Goal: Information Seeking & Learning: Find specific page/section

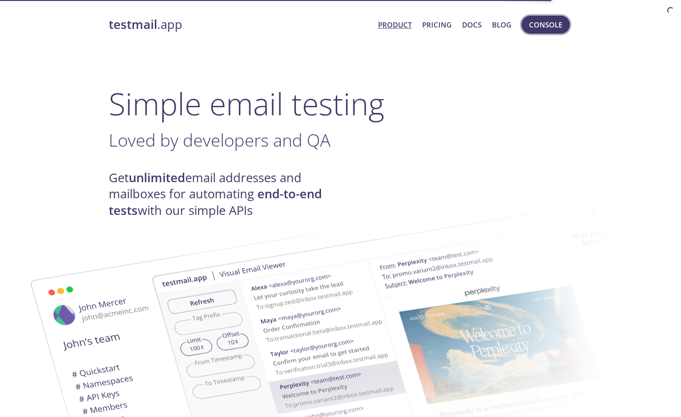
click at [558, 27] on span "Console" at bounding box center [545, 25] width 33 height 12
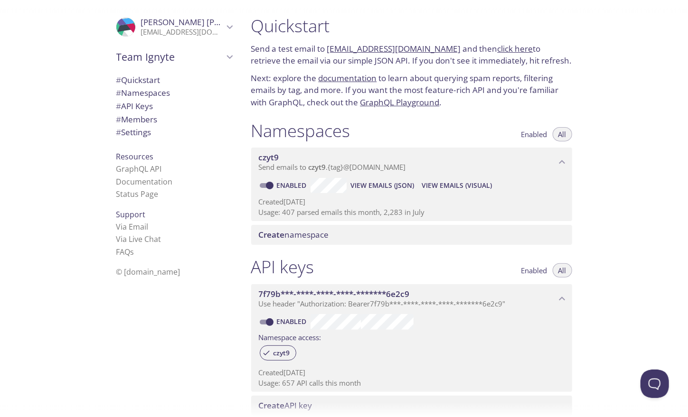
click at [477, 187] on span "View Emails (Visual)" at bounding box center [457, 185] width 70 height 11
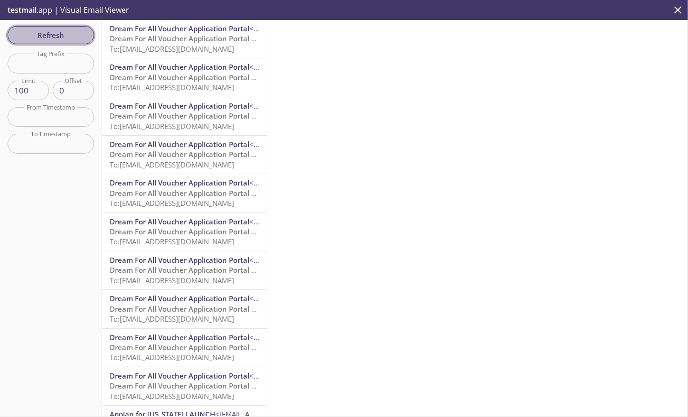
click at [49, 35] on span "Refresh" at bounding box center [50, 35] width 71 height 12
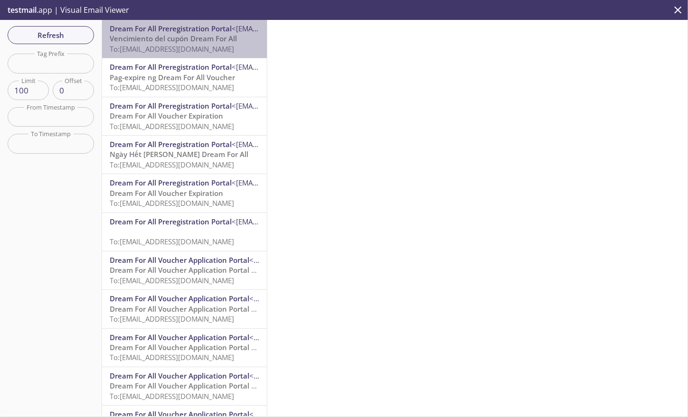
click at [193, 44] on span "To: [EMAIL_ADDRESS][DOMAIN_NAME]" at bounding box center [172, 48] width 124 height 9
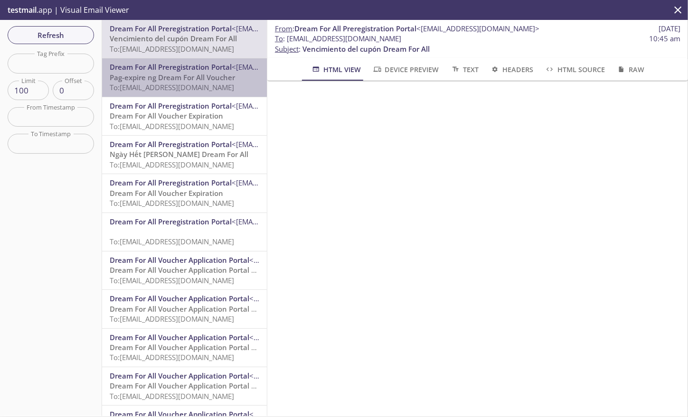
click at [187, 76] on span "Pag-expire ng Dream For All Voucher" at bounding box center [172, 77] width 125 height 9
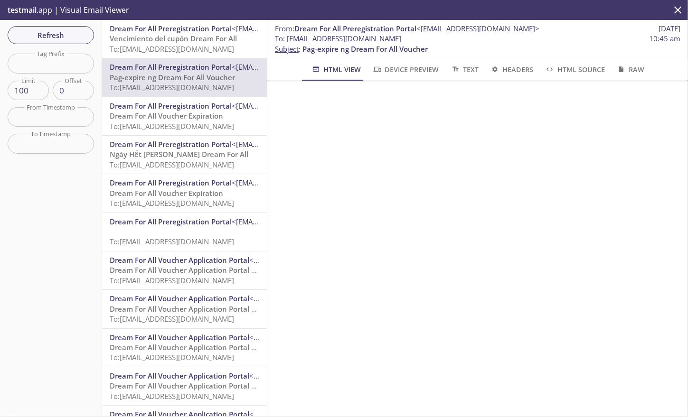
click at [196, 124] on span "To: [EMAIL_ADDRESS][DOMAIN_NAME]" at bounding box center [172, 126] width 124 height 9
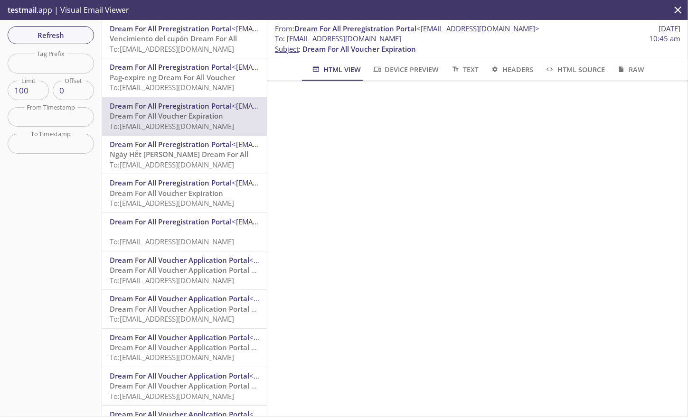
click at [195, 160] on span "To: [EMAIL_ADDRESS][DOMAIN_NAME]" at bounding box center [172, 164] width 124 height 9
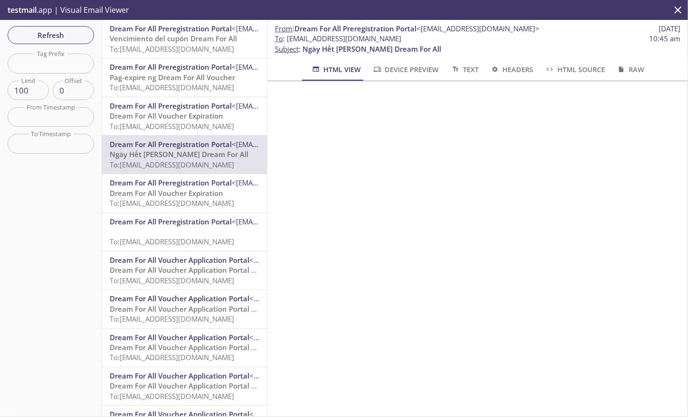
click at [189, 200] on span "To: [EMAIL_ADDRESS][DOMAIN_NAME]" at bounding box center [172, 202] width 124 height 9
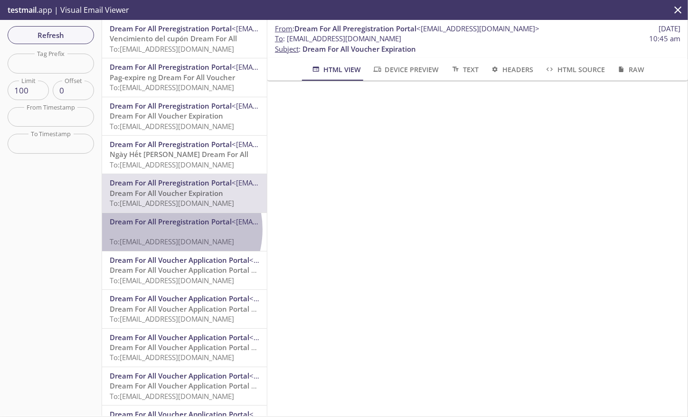
click at [169, 230] on p "To: [EMAIL_ADDRESS][DOMAIN_NAME]" at bounding box center [185, 237] width 150 height 20
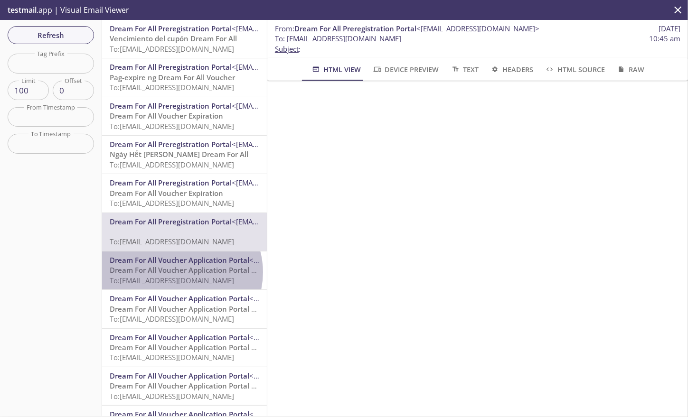
click at [180, 273] on span "Dream For All Voucher Application Portal account creation" at bounding box center [209, 269] width 199 height 9
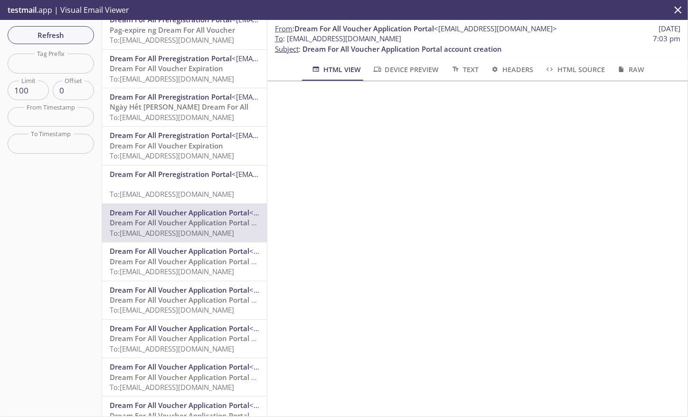
scroll to position [95, 0]
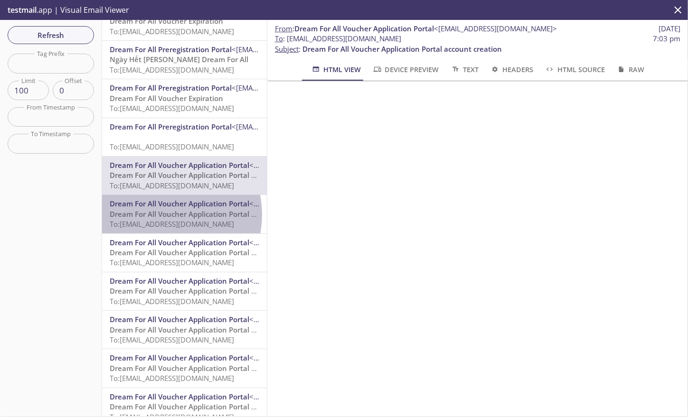
click at [157, 215] on span "Dream For All Voucher Application Portal account creation" at bounding box center [209, 213] width 199 height 9
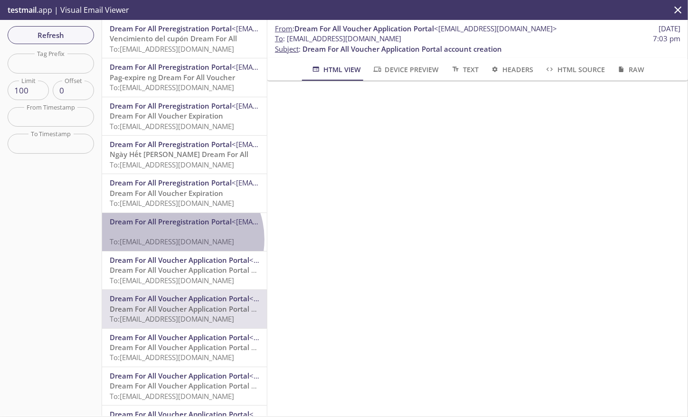
click at [179, 240] on span "To: [EMAIL_ADDRESS][DOMAIN_NAME]" at bounding box center [172, 241] width 124 height 9
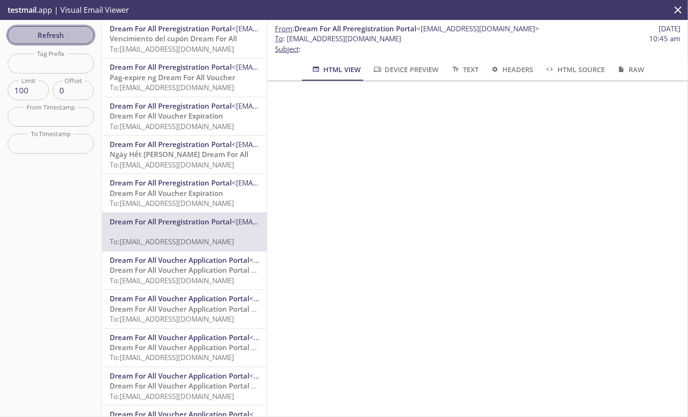
click at [61, 35] on span "Refresh" at bounding box center [50, 35] width 71 height 12
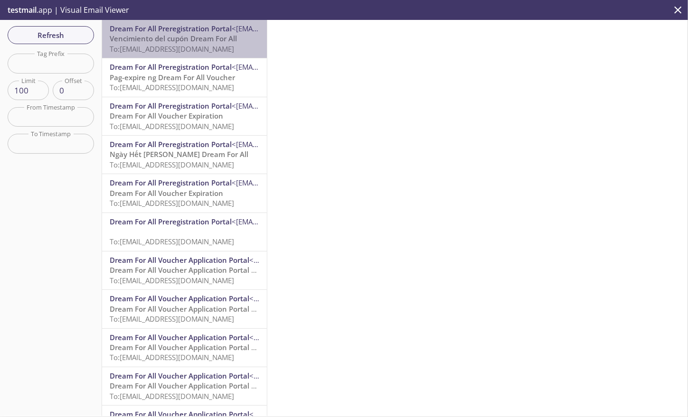
click at [208, 36] on span "Vencimiento del cupón Dream For All" at bounding box center [173, 38] width 127 height 9
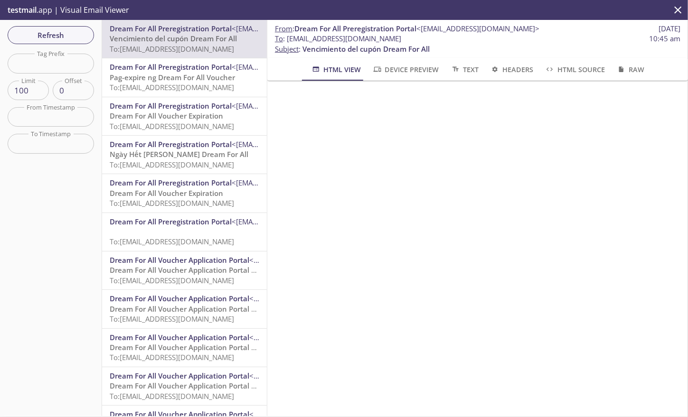
click at [192, 78] on span "Pag-expire ng Dream For All Voucher" at bounding box center [172, 77] width 125 height 9
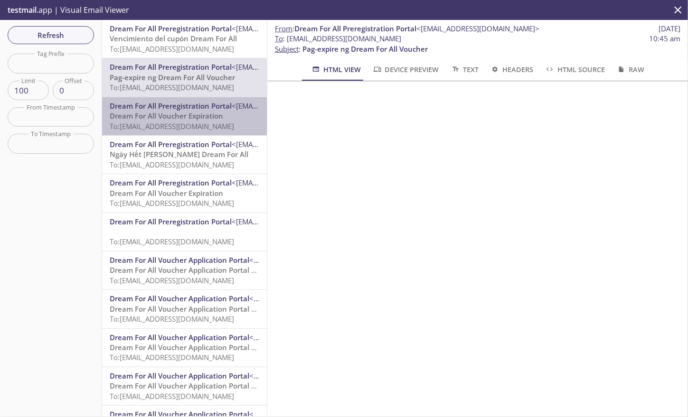
click at [194, 115] on span "Dream For All Voucher Expiration" at bounding box center [166, 115] width 113 height 9
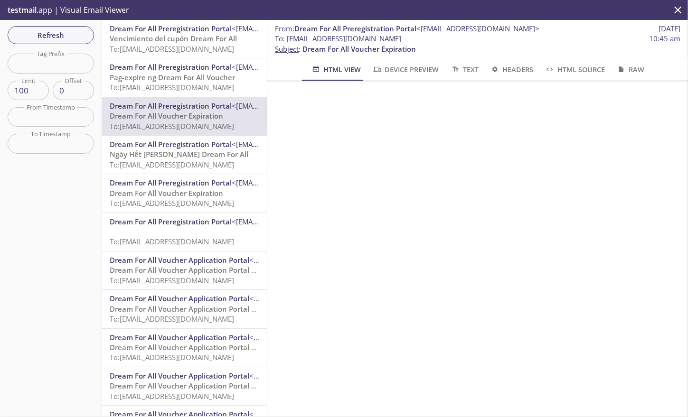
drag, startPoint x: 192, startPoint y: 166, endPoint x: 193, endPoint y: 172, distance: 5.7
click at [193, 172] on div "Dream For All Preregistration Portal <[EMAIL_ADDRESS][DOMAIN_NAME]> Ngày Hết [P…" at bounding box center [184, 155] width 165 height 38
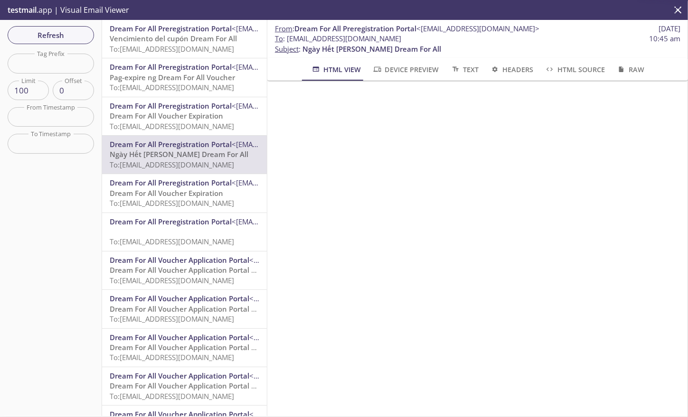
click at [172, 128] on span "To: [EMAIL_ADDRESS][DOMAIN_NAME]" at bounding box center [172, 126] width 124 height 9
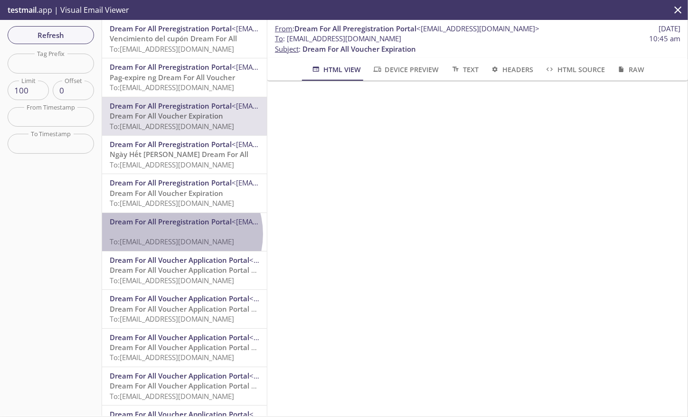
click at [179, 235] on p "To: [EMAIL_ADDRESS][DOMAIN_NAME]" at bounding box center [185, 237] width 150 height 20
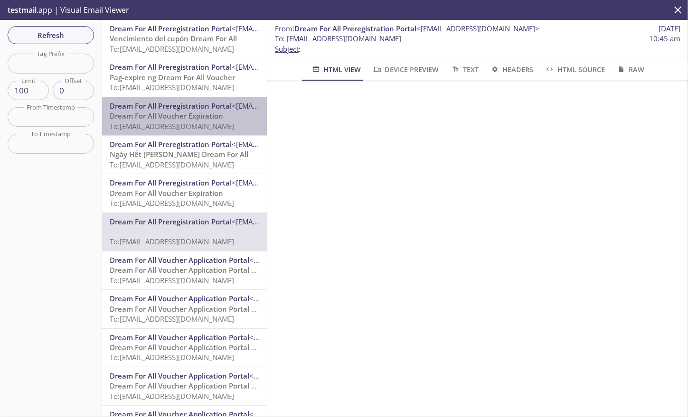
click at [189, 108] on span "Dream For All Preregistration Portal" at bounding box center [171, 105] width 122 height 9
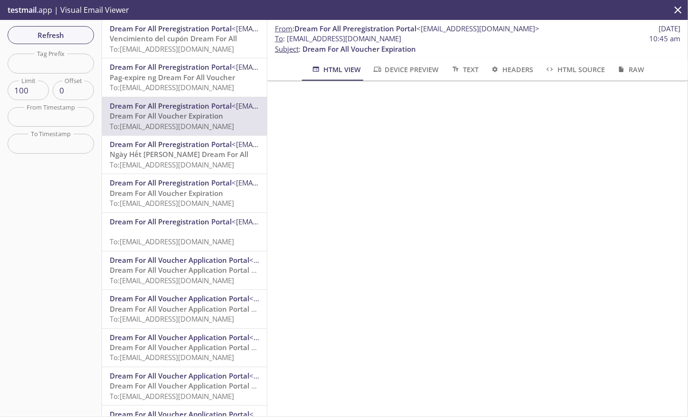
click at [626, 65] on span "Raw" at bounding box center [630, 70] width 28 height 12
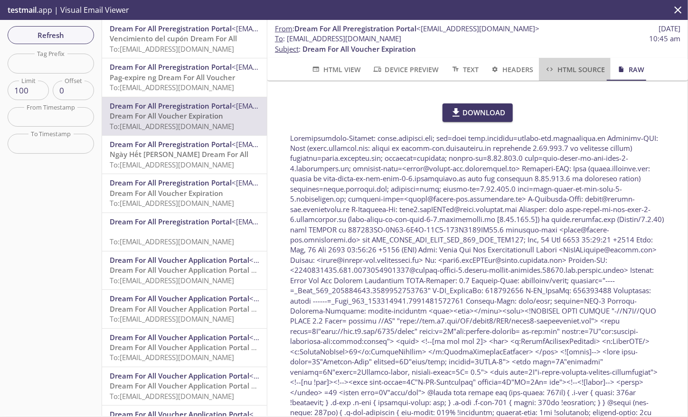
click at [578, 69] on span "HTML Source" at bounding box center [575, 70] width 60 height 12
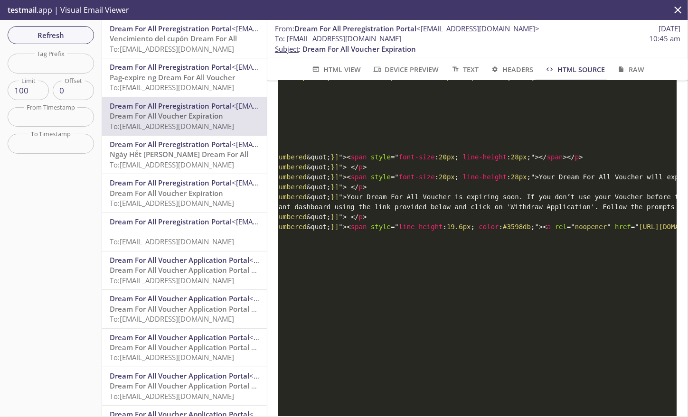
scroll to position [0, 708]
click at [188, 229] on p "To: [EMAIL_ADDRESS][DOMAIN_NAME]" at bounding box center [185, 237] width 150 height 20
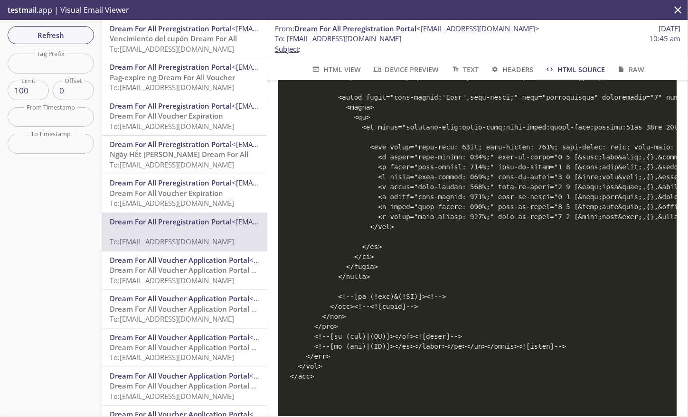
scroll to position [0, 58]
click at [458, 69] on span "Text" at bounding box center [465, 70] width 28 height 12
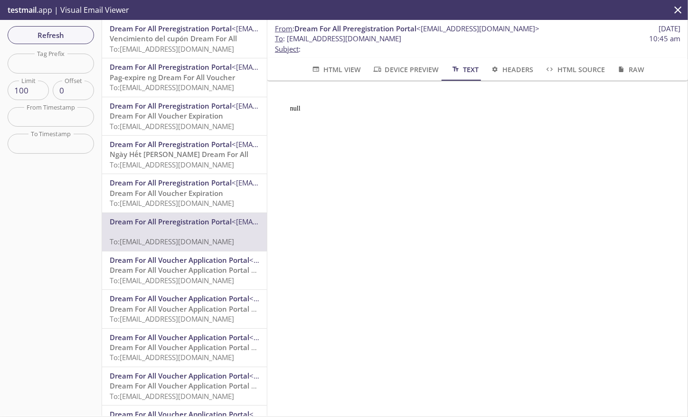
scroll to position [0, 0]
click at [345, 68] on span "HTML View" at bounding box center [336, 70] width 50 height 12
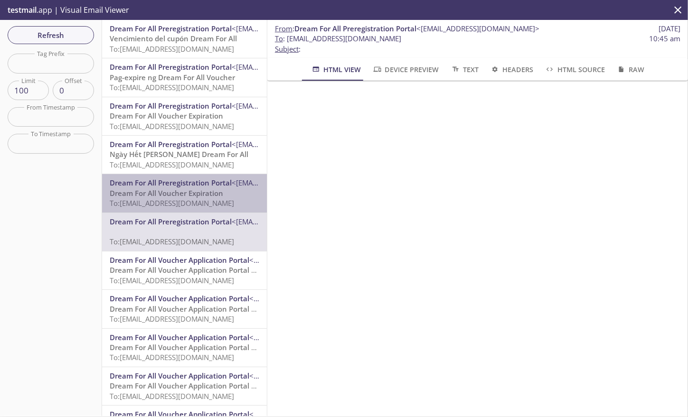
click at [197, 181] on span "Dream For All Preregistration Portal" at bounding box center [171, 182] width 122 height 9
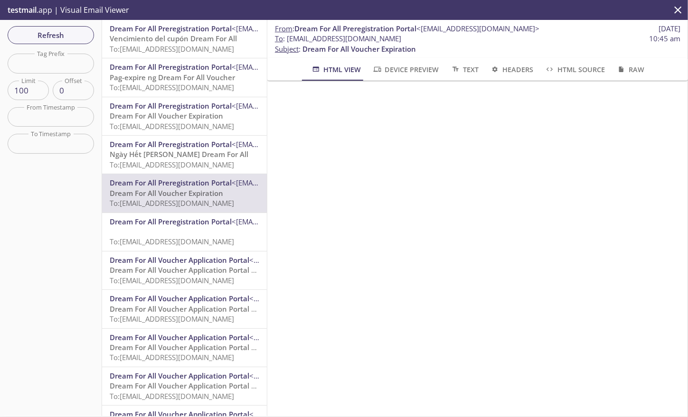
click at [192, 226] on span "Dream For All Preregistration Portal" at bounding box center [171, 221] width 122 height 9
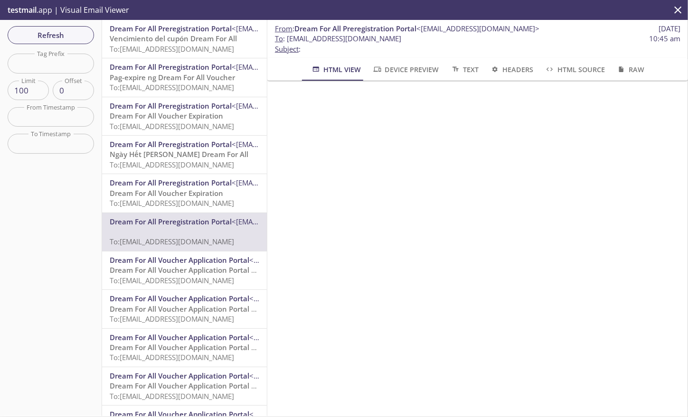
click at [407, 66] on span "Device Preview" at bounding box center [405, 70] width 66 height 12
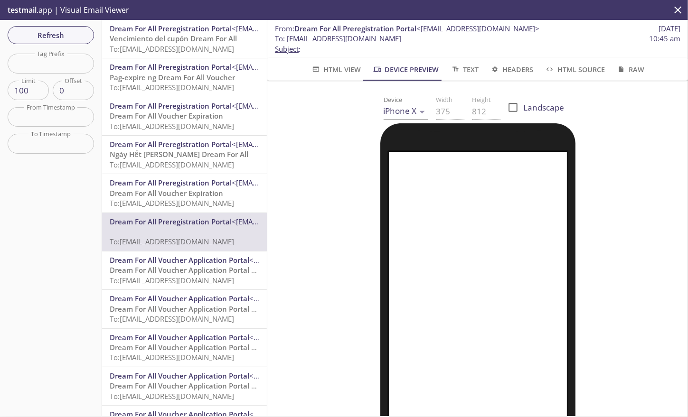
click at [332, 72] on span "HTML View" at bounding box center [336, 70] width 50 height 12
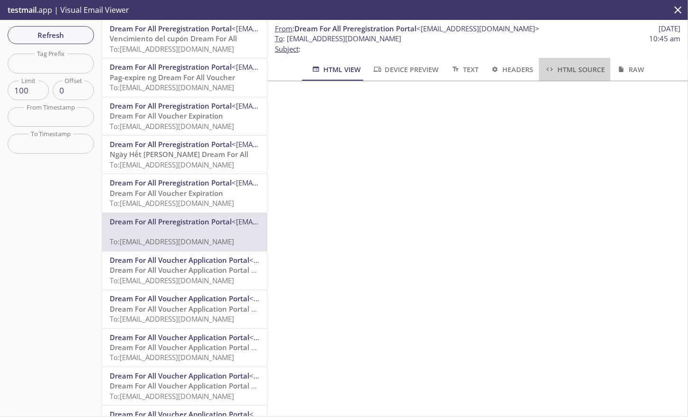
click at [578, 70] on span "HTML Source" at bounding box center [575, 70] width 60 height 12
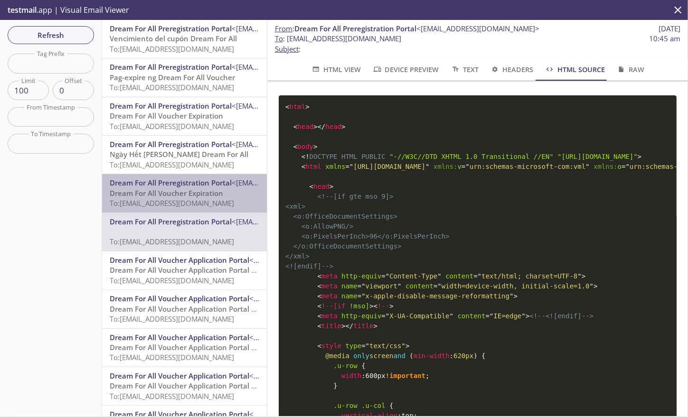
click at [192, 199] on span "To: [EMAIL_ADDRESS][DOMAIN_NAME]" at bounding box center [172, 202] width 124 height 9
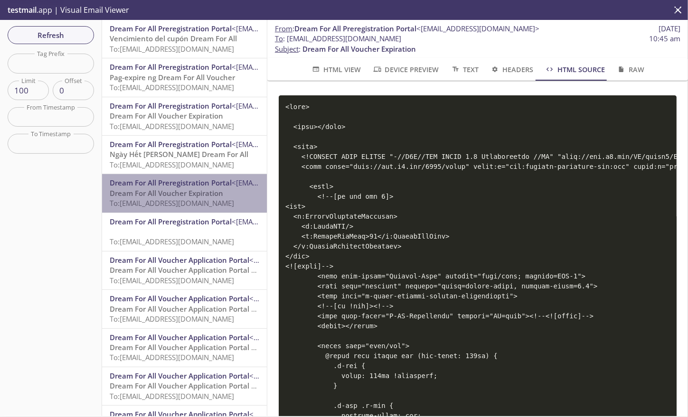
click at [192, 199] on span "To: [EMAIL_ADDRESS][DOMAIN_NAME]" at bounding box center [172, 202] width 124 height 9
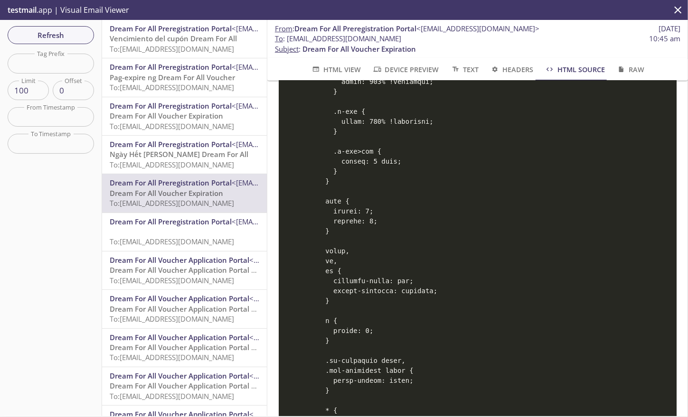
scroll to position [565, 0]
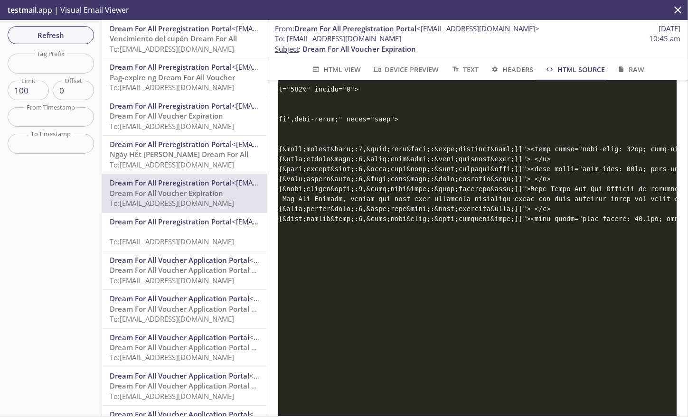
scroll to position [0, 528]
drag, startPoint x: 621, startPoint y: 190, endPoint x: 462, endPoint y: 193, distance: 159.6
copy code "Your Dream For All Voucher is expiring soon"
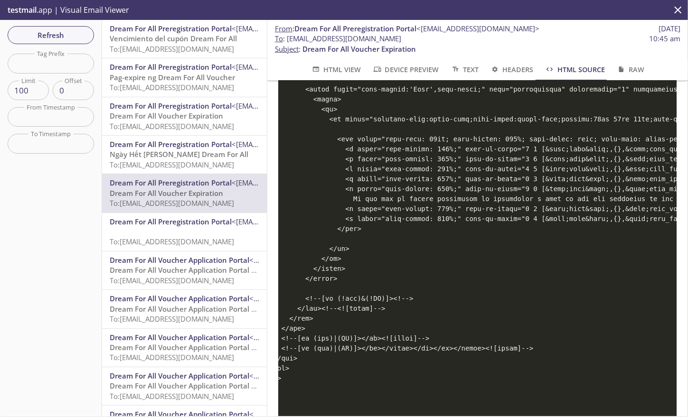
scroll to position [0, 93]
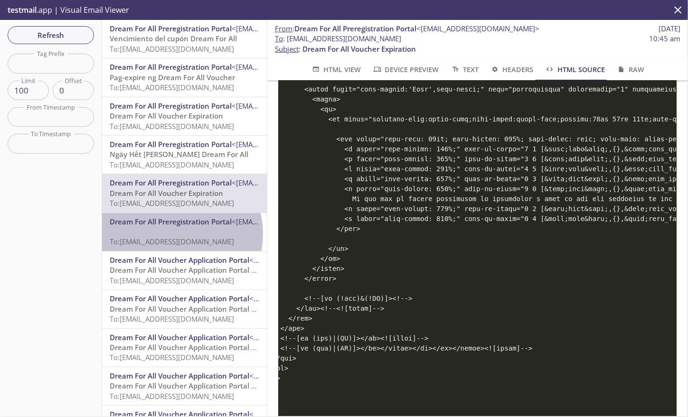
click at [172, 235] on p "To: [EMAIL_ADDRESS][DOMAIN_NAME]" at bounding box center [185, 237] width 150 height 20
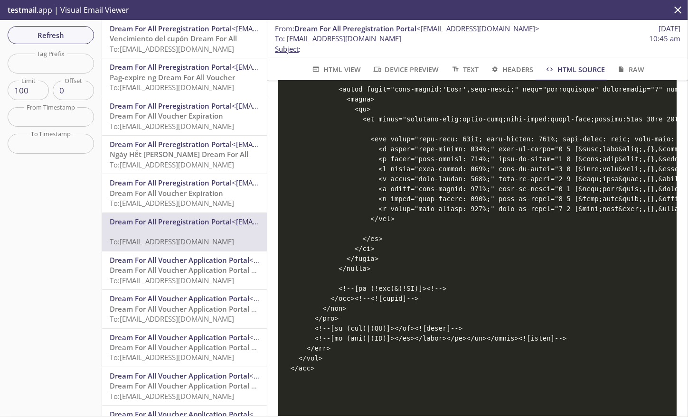
scroll to position [0, 58]
click at [342, 72] on span "HTML View" at bounding box center [336, 70] width 50 height 12
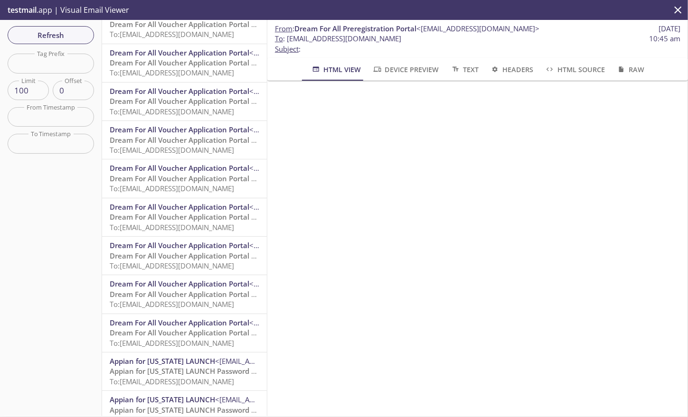
scroll to position [0, 0]
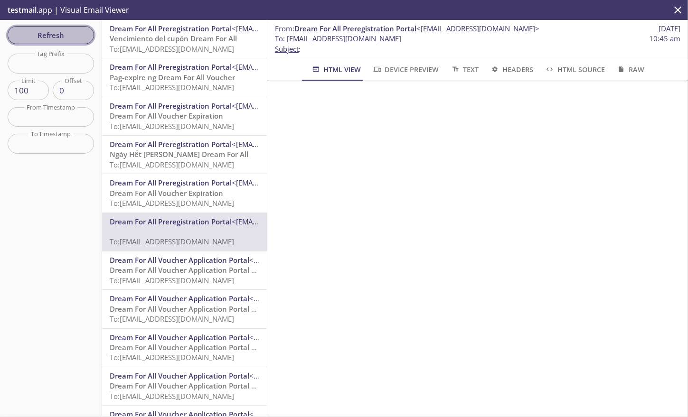
click at [57, 37] on span "Refresh" at bounding box center [50, 35] width 71 height 12
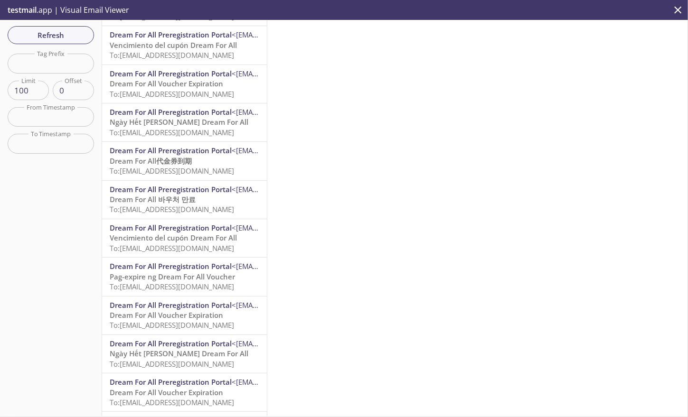
scroll to position [47, 0]
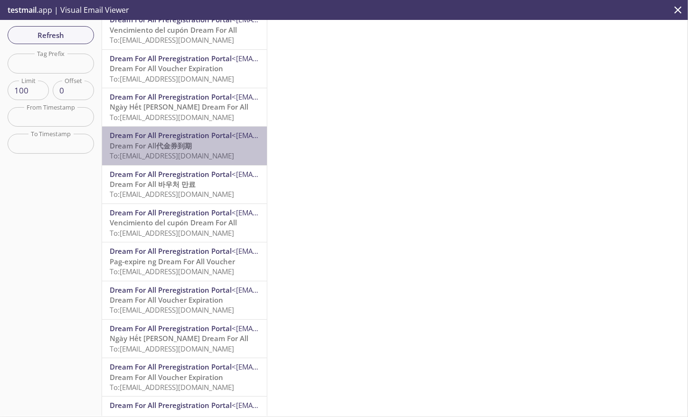
click at [197, 154] on span "To: [EMAIL_ADDRESS][DOMAIN_NAME]" at bounding box center [172, 155] width 124 height 9
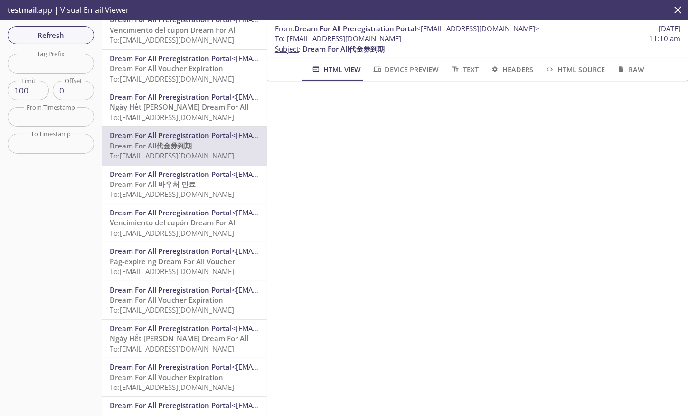
click at [231, 183] on p "Dream For All 바우처 만료 To: [EMAIL_ADDRESS][DOMAIN_NAME]" at bounding box center [185, 189] width 150 height 20
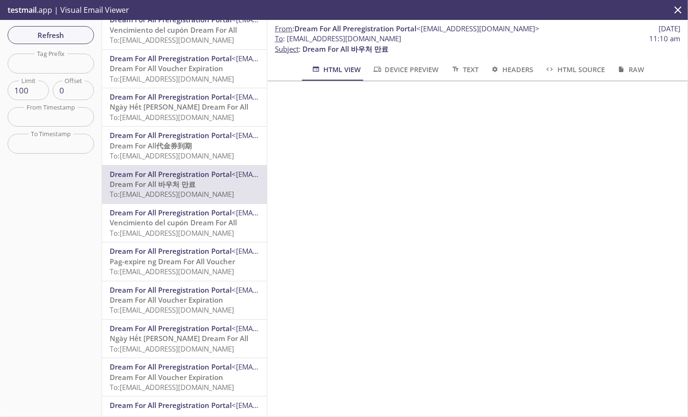
click at [249, 225] on p "Vencimiento del cupón Dream For All To: [EMAIL_ADDRESS][DOMAIN_NAME]" at bounding box center [185, 228] width 150 height 20
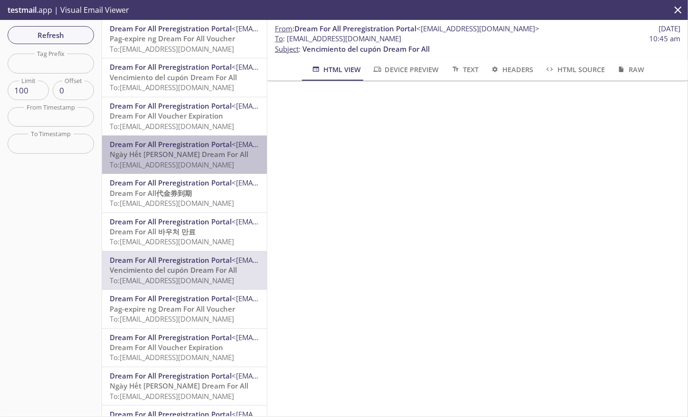
click at [215, 159] on span "Ngày Hết [PERSON_NAME] Dream For All" at bounding box center [179, 154] width 139 height 9
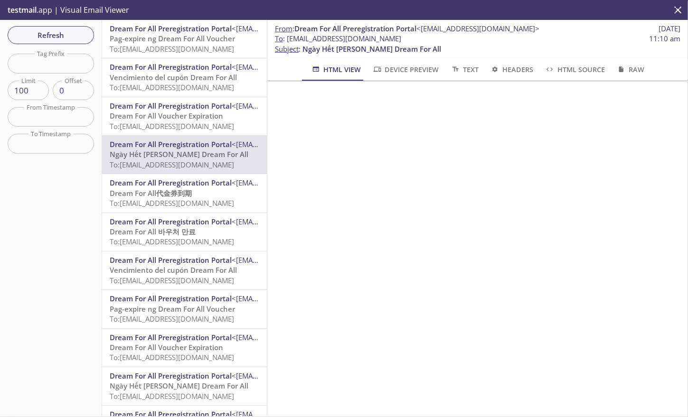
click at [194, 110] on span "Dream For All Preregistration Portal" at bounding box center [171, 105] width 122 height 9
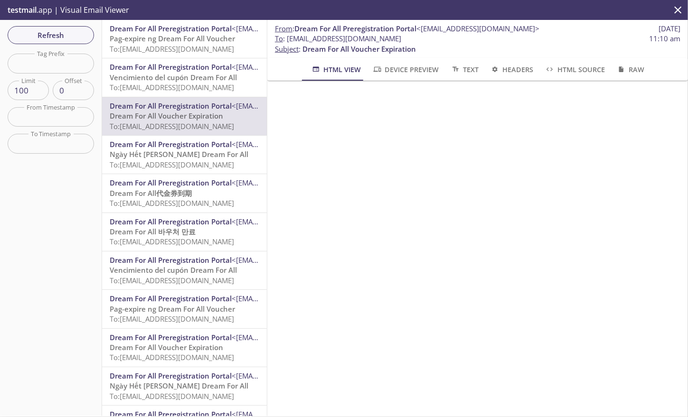
click at [189, 85] on span "To: [EMAIL_ADDRESS][DOMAIN_NAME]" at bounding box center [172, 87] width 124 height 9
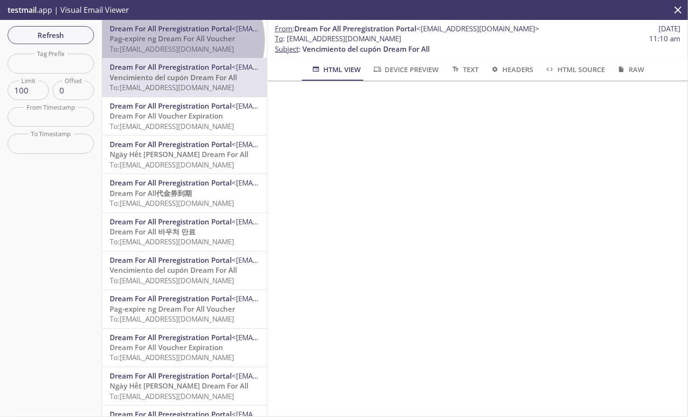
click at [182, 41] on span "Pag-expire ng Dream For All Voucher" at bounding box center [172, 38] width 125 height 9
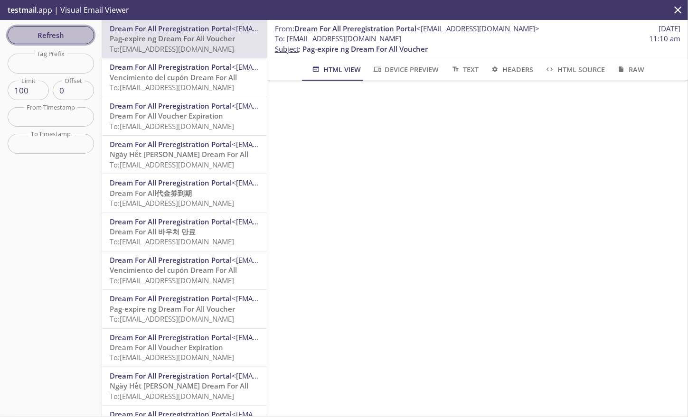
click at [66, 39] on span "Refresh" at bounding box center [50, 35] width 71 height 12
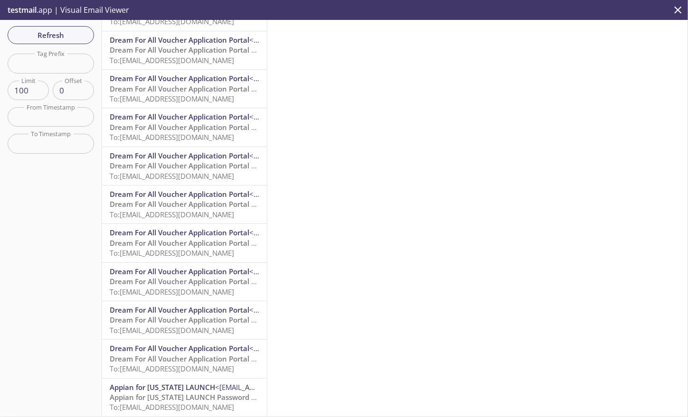
scroll to position [1709, 0]
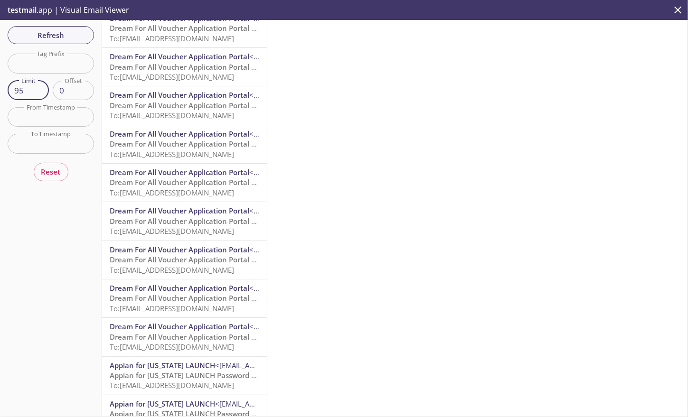
type input "95"
click at [37, 93] on input "95" at bounding box center [28, 90] width 41 height 19
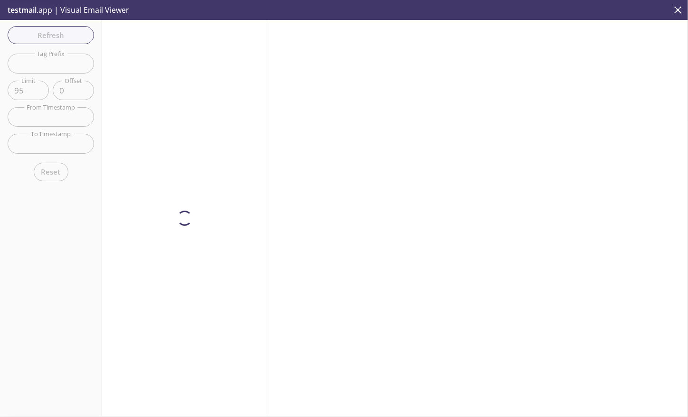
drag, startPoint x: 28, startPoint y: 90, endPoint x: -6, endPoint y: 88, distance: 34.7
click at [0, 88] on html ".cls-1 { fill: #6d5ca8; } .cls-2 { fill: #3fc191; } .cls-3 { fill: #3b4752; } .…" at bounding box center [344, 208] width 688 height 417
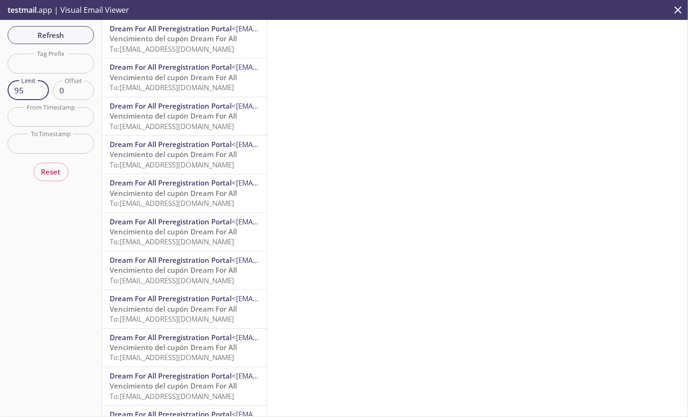
drag, startPoint x: -6, startPoint y: 88, endPoint x: 23, endPoint y: 93, distance: 29.8
click at [23, 93] on input "95" at bounding box center [28, 90] width 41 height 19
type input "100"
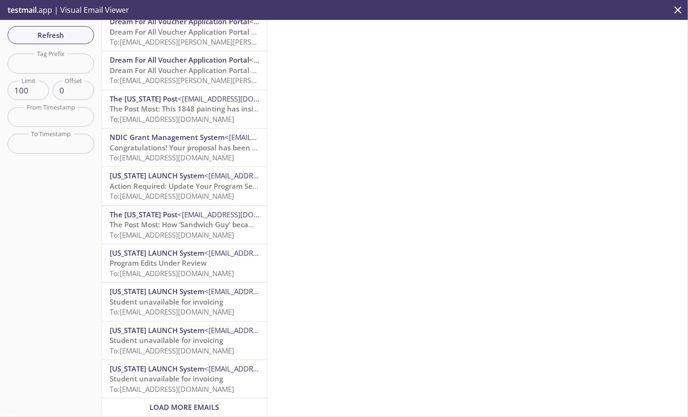
scroll to position [3491, 0]
click at [179, 250] on span "[US_STATE] LAUNCH System" at bounding box center [157, 252] width 94 height 9
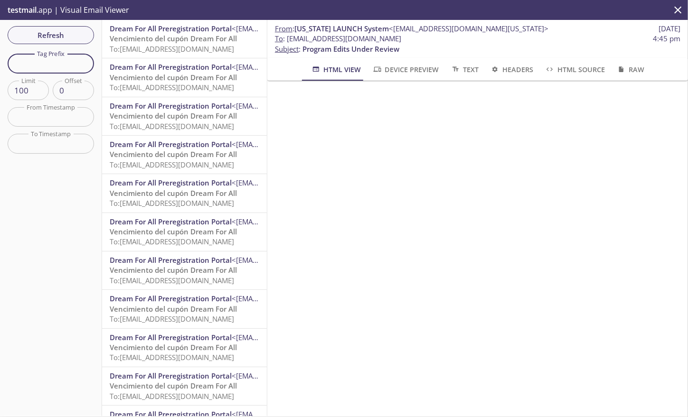
click at [51, 64] on input "text" at bounding box center [51, 63] width 86 height 19
type input "cal"
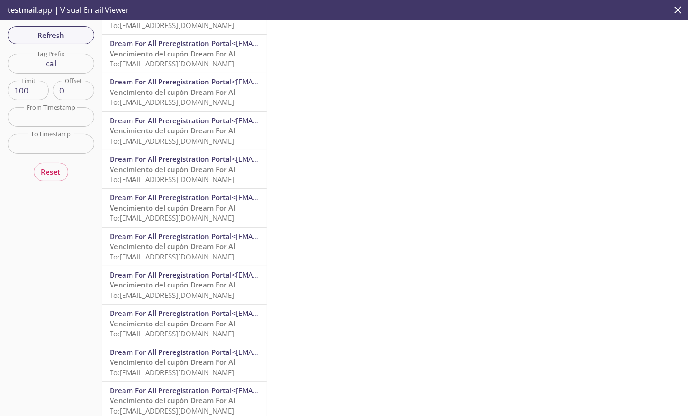
scroll to position [380, 0]
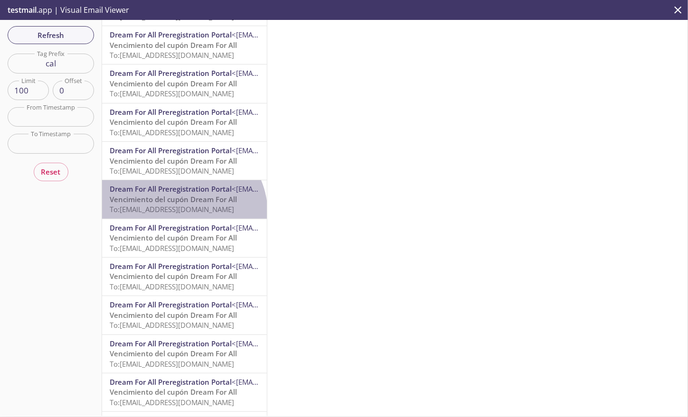
click at [181, 214] on span "To: [EMAIL_ADDRESS][DOMAIN_NAME]" at bounding box center [172, 209] width 124 height 9
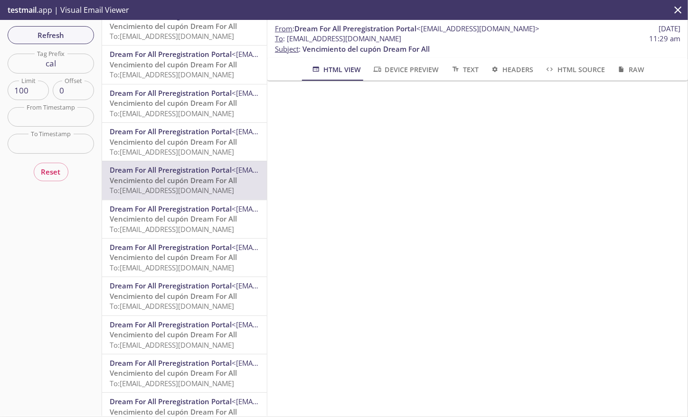
scroll to position [418, 0]
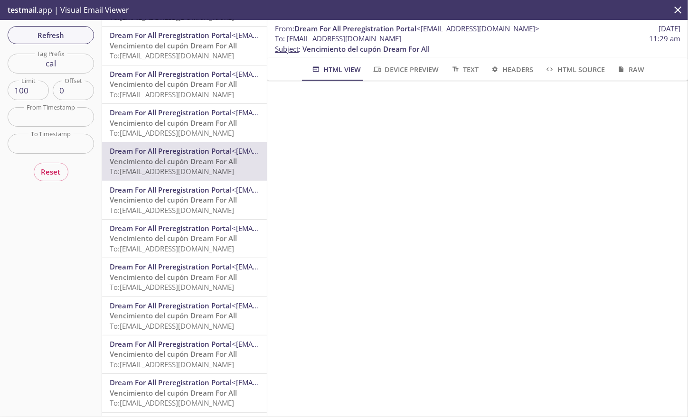
click at [181, 266] on span "Dream For All Preregistration Portal" at bounding box center [171, 266] width 122 height 9
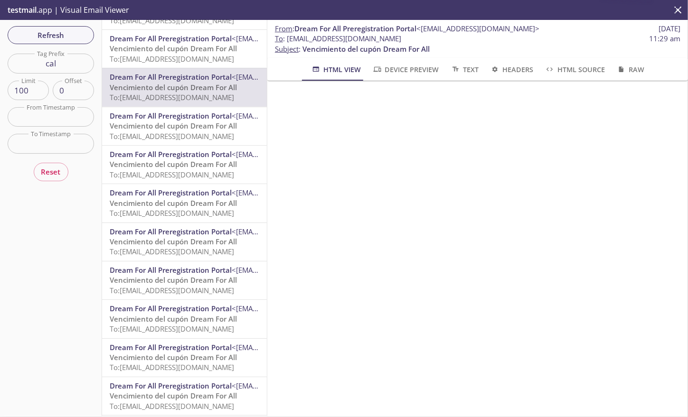
scroll to position [655, 0]
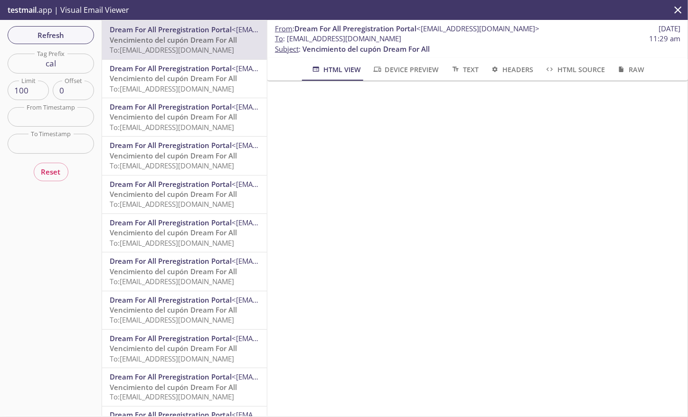
click at [182, 267] on span "Vencimiento del cupón Dream For All" at bounding box center [173, 271] width 127 height 9
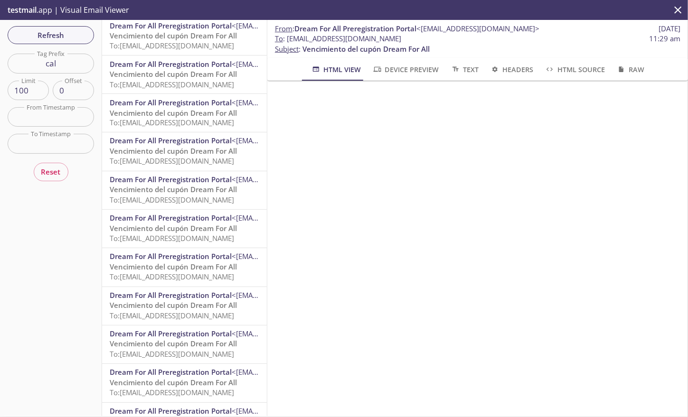
scroll to position [940, 0]
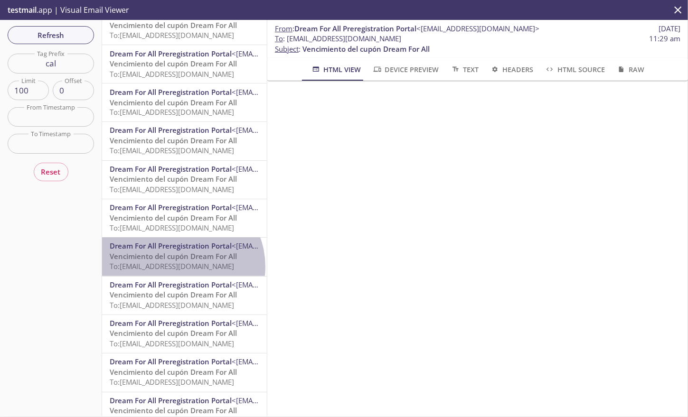
click at [181, 267] on span "To: [EMAIL_ADDRESS][DOMAIN_NAME]" at bounding box center [172, 266] width 124 height 9
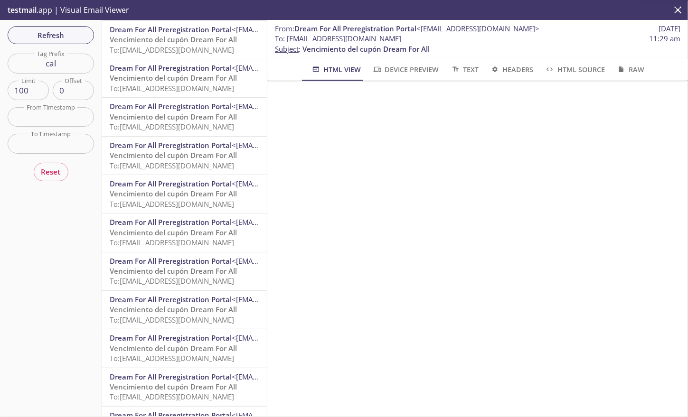
scroll to position [1225, 0]
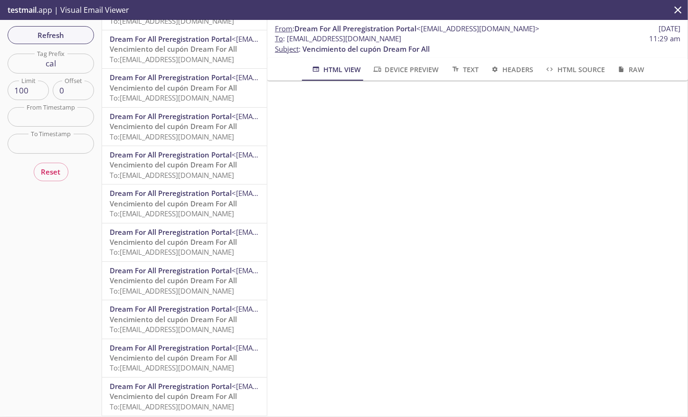
click at [189, 275] on span "Dream For All Preregistration Portal" at bounding box center [171, 270] width 122 height 9
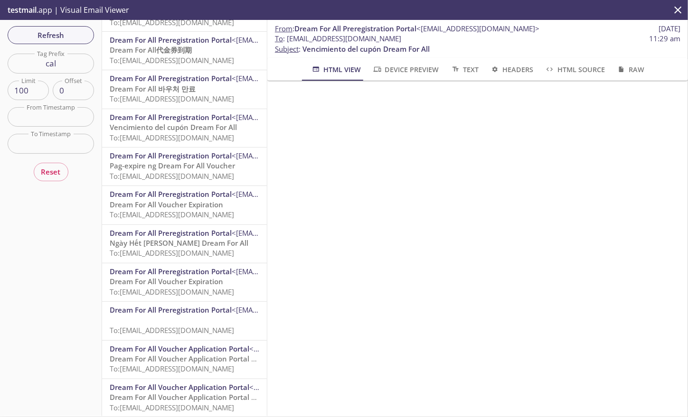
scroll to position [3396, 0]
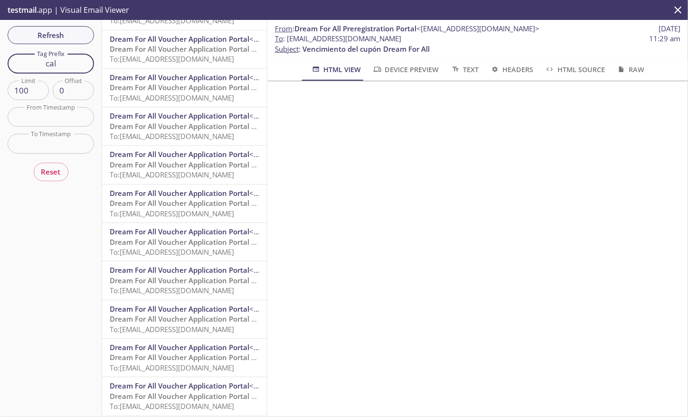
click at [61, 62] on input "cal" at bounding box center [51, 63] width 86 height 19
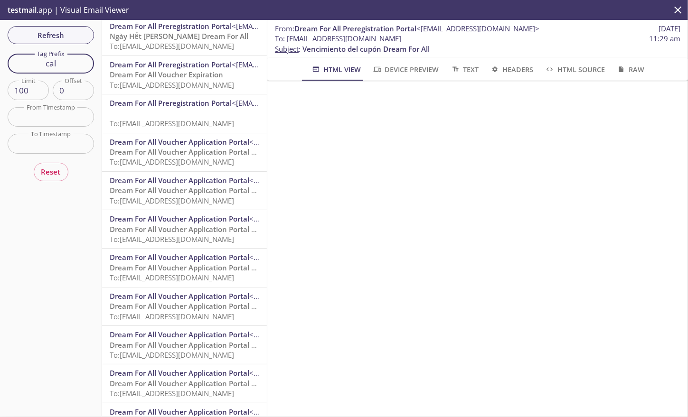
scroll to position [3253, 0]
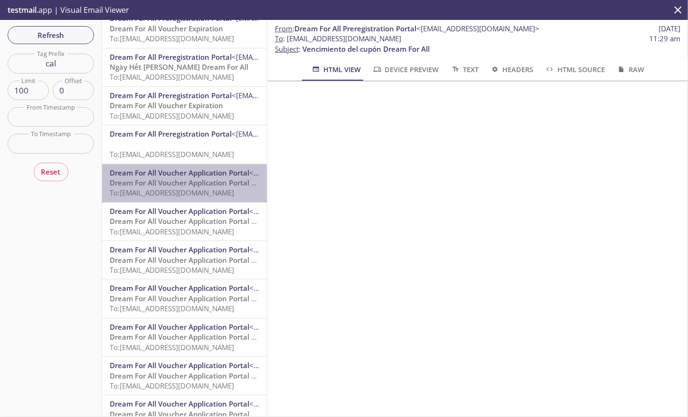
click at [195, 166] on div "Dream For All Voucher Application Portal <[EMAIL_ADDRESS][DOMAIN_NAME]> Dream F…" at bounding box center [184, 183] width 165 height 38
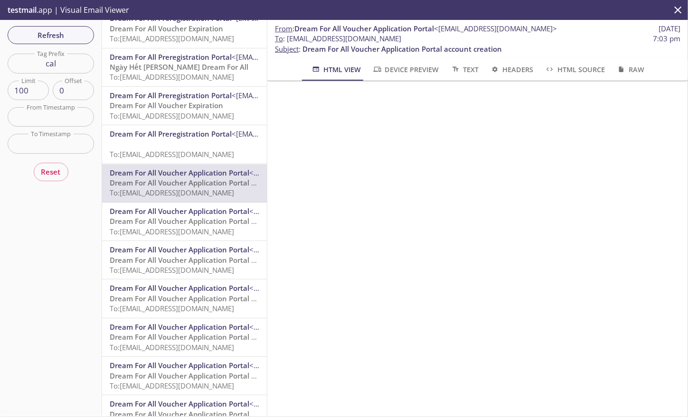
click at [189, 149] on p "To: [EMAIL_ADDRESS][DOMAIN_NAME]" at bounding box center [185, 150] width 150 height 20
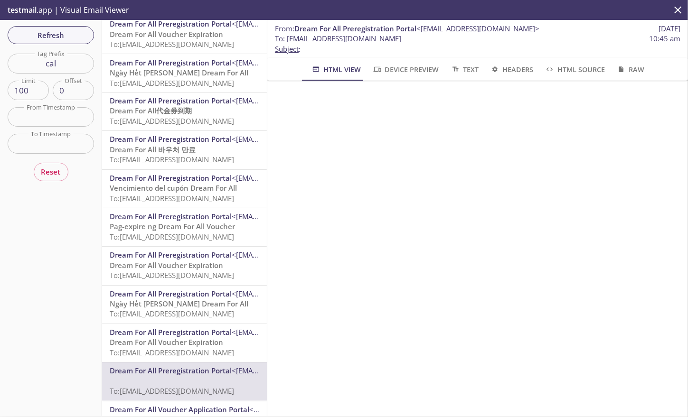
scroll to position [2969, 0]
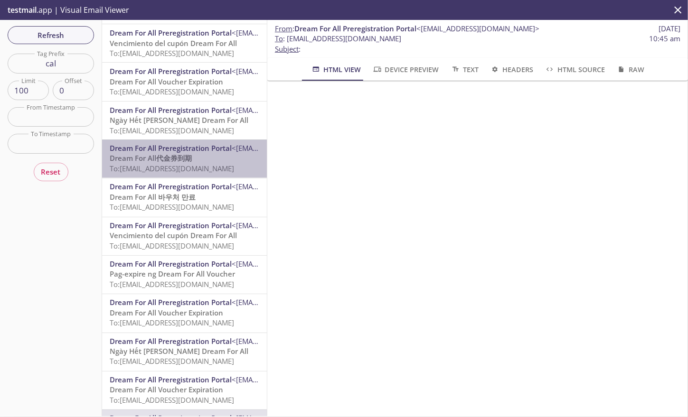
click at [192, 164] on p "Dream For All代金券到期 To: [EMAIL_ADDRESS][DOMAIN_NAME]" at bounding box center [185, 164] width 150 height 20
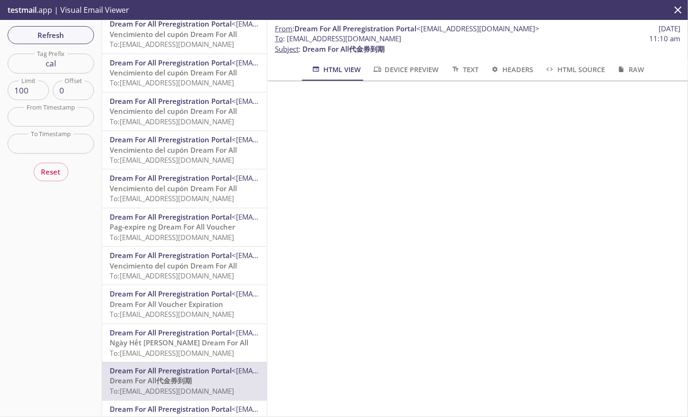
scroll to position [2731, 0]
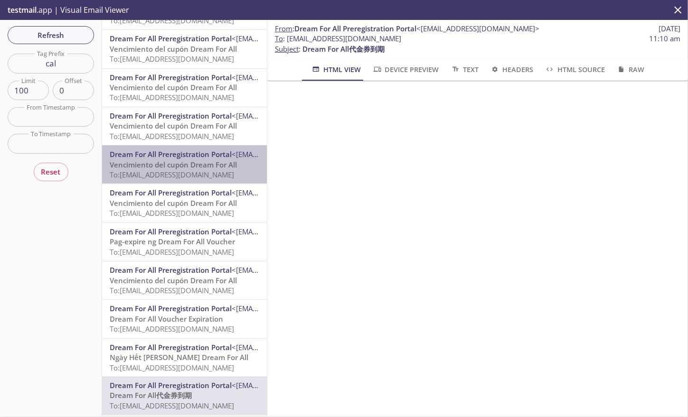
click at [201, 166] on span "Vencimiento del cupón Dream For All" at bounding box center [173, 164] width 127 height 9
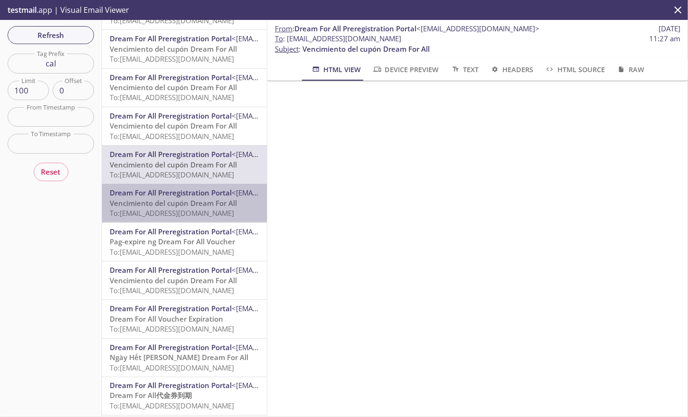
click at [195, 200] on span "Vencimiento del cupón Dream For All" at bounding box center [173, 202] width 127 height 9
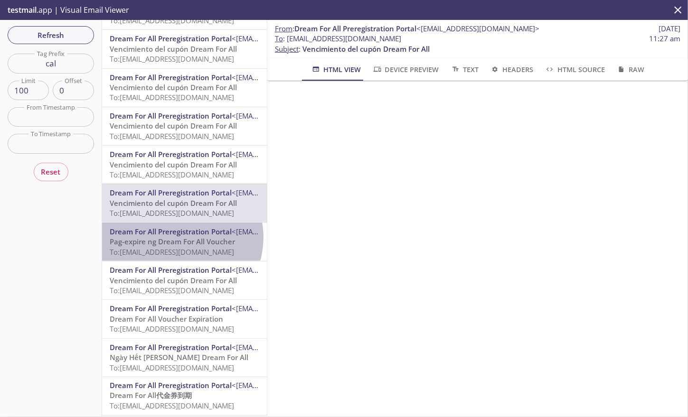
click at [178, 239] on span "Pag-expire ng Dream For All Voucher" at bounding box center [172, 241] width 125 height 9
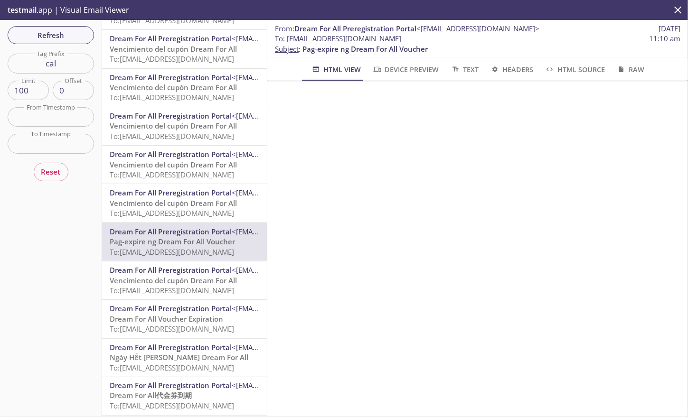
click at [157, 193] on span "Dream For All Preregistration Portal" at bounding box center [171, 192] width 122 height 9
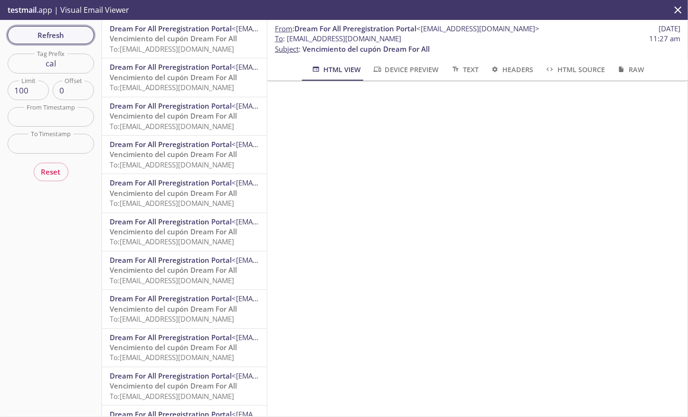
click at [70, 36] on span "Refresh" at bounding box center [50, 35] width 71 height 12
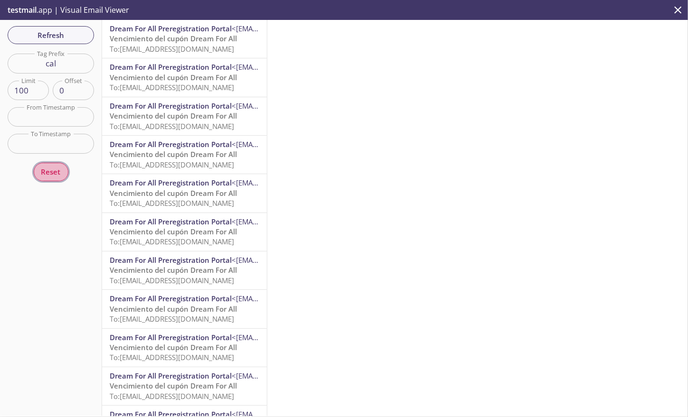
click at [55, 173] on span "Reset" at bounding box center [50, 172] width 19 height 12
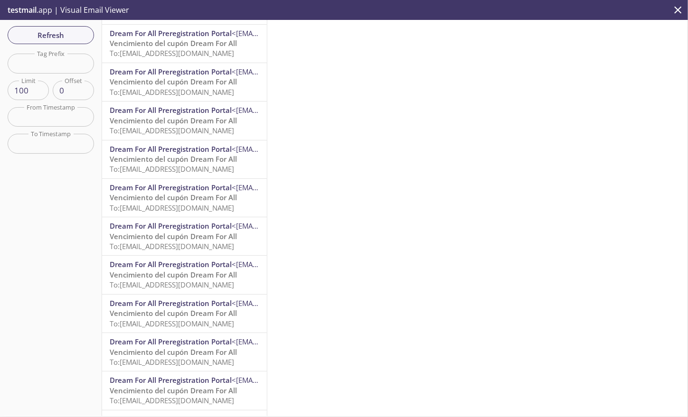
scroll to position [190, 0]
click at [37, 66] on input "text" at bounding box center [51, 63] width 86 height 19
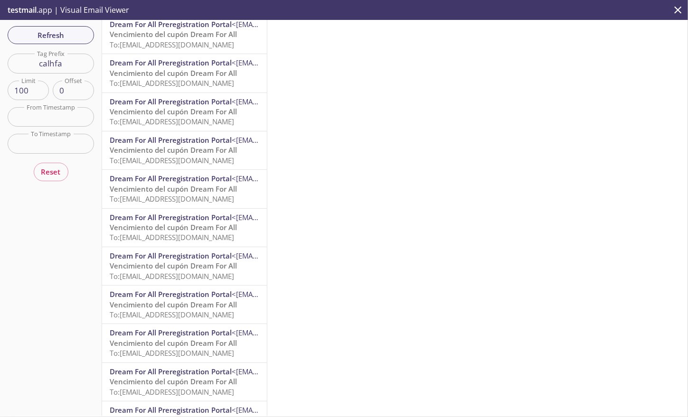
scroll to position [142, 0]
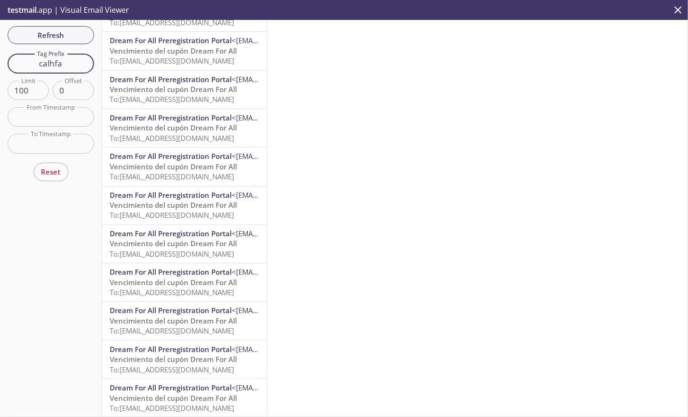
click at [72, 66] on input "calhfa" at bounding box center [51, 63] width 86 height 19
click at [157, 73] on div "Dream For All Preregistration Portal <[EMAIL_ADDRESS][DOMAIN_NAME]> Vencimiento…" at bounding box center [184, 90] width 165 height 38
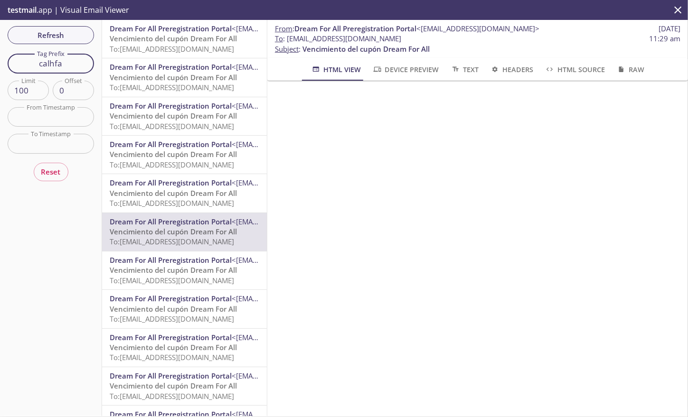
click at [64, 63] on input "calhfa" at bounding box center [51, 63] width 86 height 19
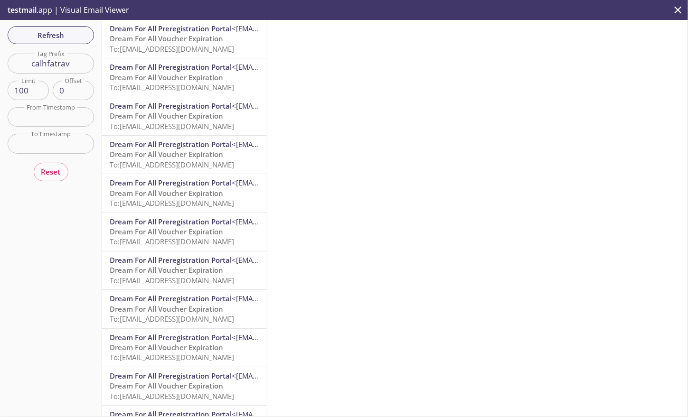
click at [179, 34] on span "Dream For All Voucher Expiration" at bounding box center [166, 38] width 113 height 9
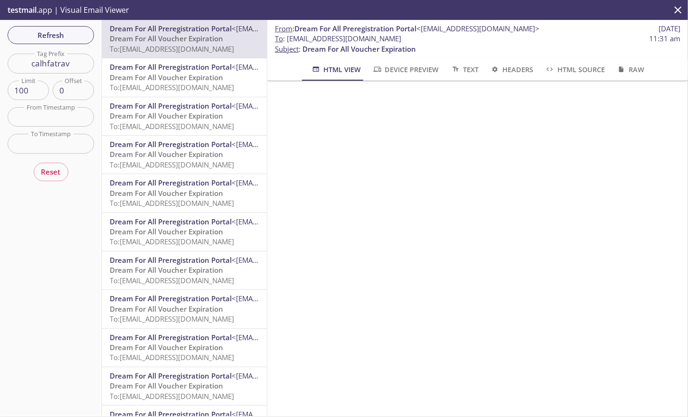
click at [76, 62] on input "calhfatrav" at bounding box center [51, 63] width 86 height 19
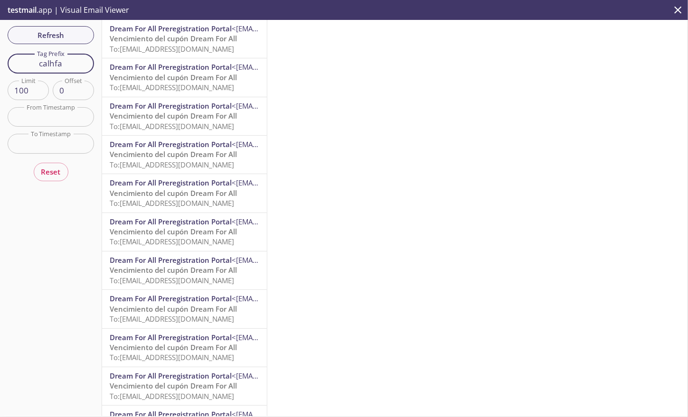
click at [76, 62] on input "calhfa" at bounding box center [51, 63] width 86 height 19
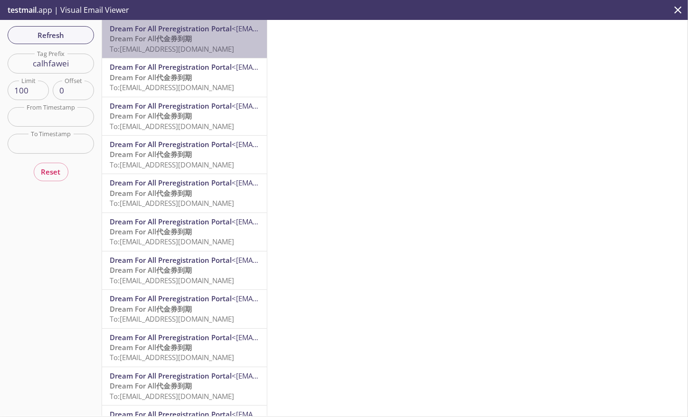
click at [188, 38] on span "Dream For All代金券到期" at bounding box center [151, 38] width 82 height 9
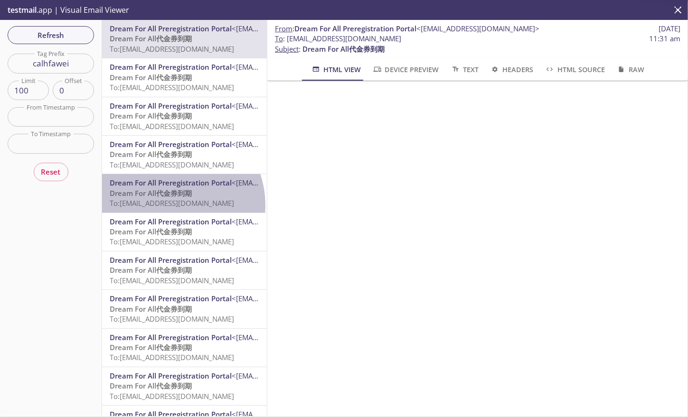
click at [167, 205] on span "To: [EMAIL_ADDRESS][DOMAIN_NAME]" at bounding box center [172, 202] width 124 height 9
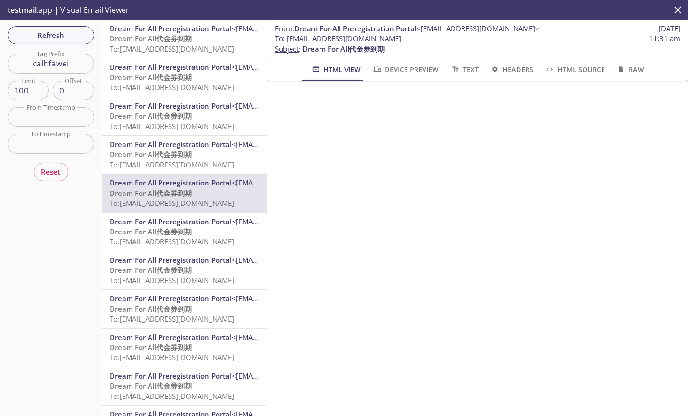
click at [80, 66] on input "calhfawei" at bounding box center [51, 63] width 86 height 19
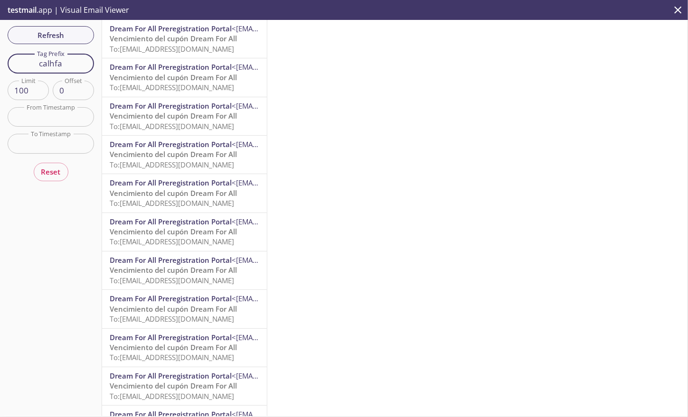
click at [80, 66] on input "calhfa" at bounding box center [51, 63] width 86 height 19
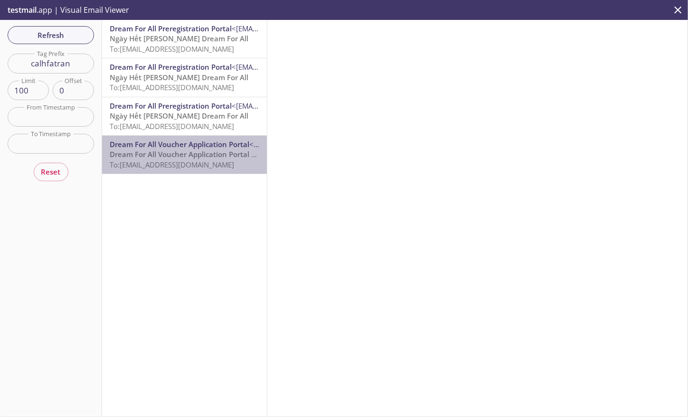
click at [229, 166] on span "To: [EMAIL_ADDRESS][DOMAIN_NAME]" at bounding box center [172, 164] width 124 height 9
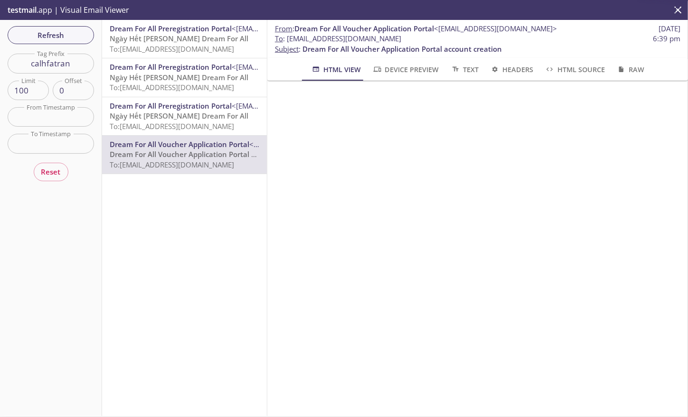
click at [175, 125] on span "To: [EMAIL_ADDRESS][DOMAIN_NAME]" at bounding box center [172, 126] width 124 height 9
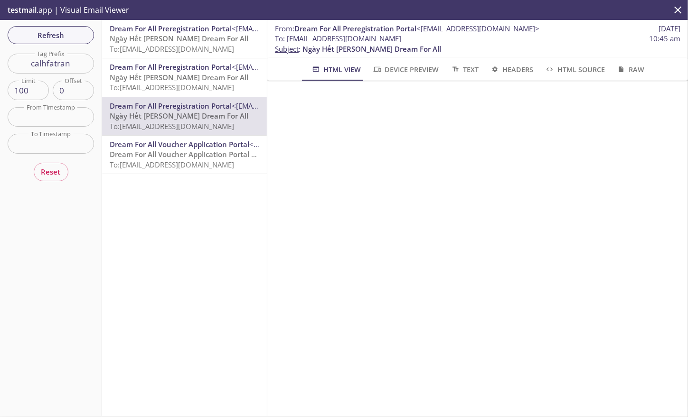
click at [177, 81] on span "Ngày Hết [PERSON_NAME] Dream For All" at bounding box center [179, 77] width 139 height 9
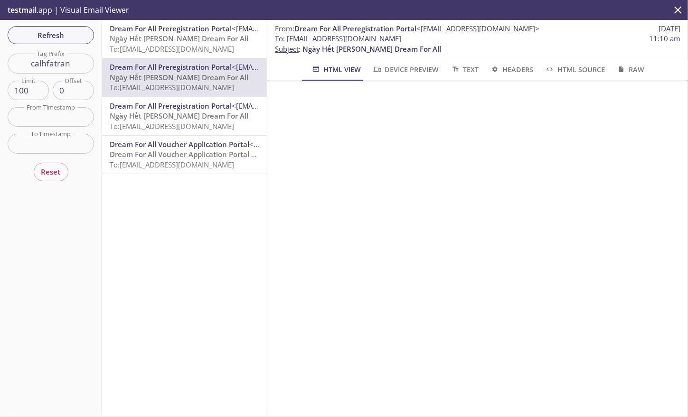
click at [165, 35] on span "Ngày Hết [PERSON_NAME] Dream For All" at bounding box center [179, 38] width 139 height 9
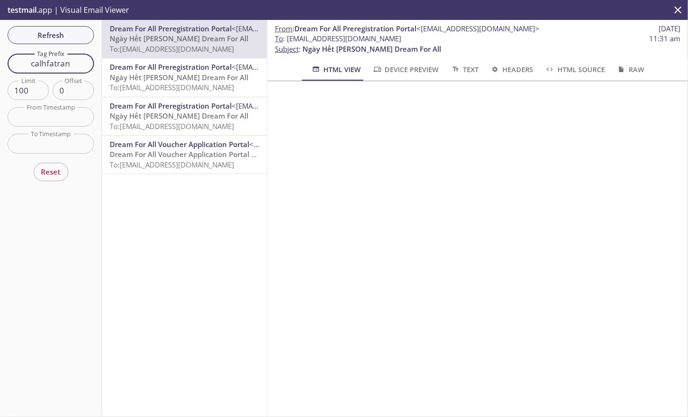
drag, startPoint x: 73, startPoint y: 60, endPoint x: 32, endPoint y: 66, distance: 41.2
click at [32, 66] on input "calhfatran" at bounding box center [51, 63] width 86 height 19
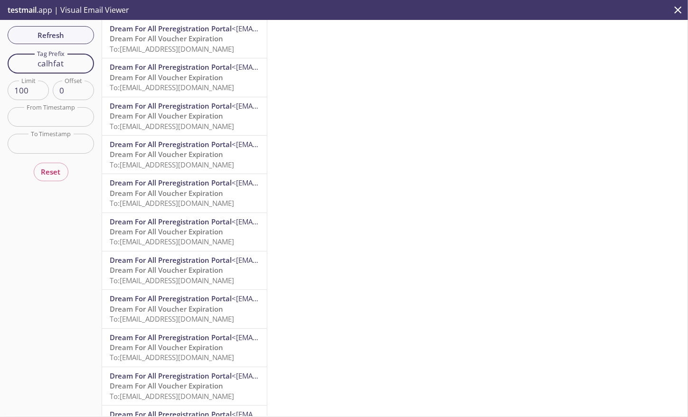
click at [76, 64] on input "calhfat" at bounding box center [51, 63] width 86 height 19
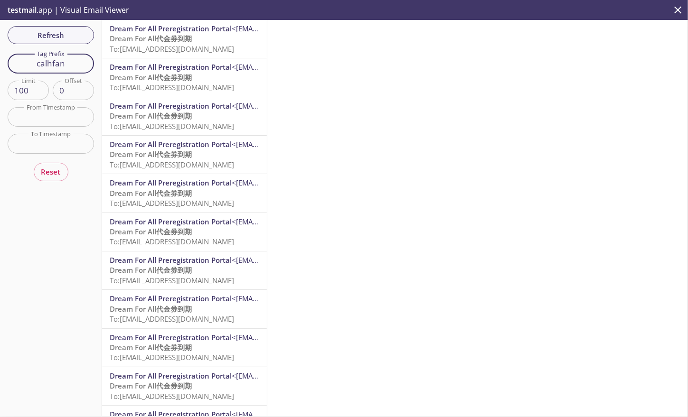
click at [75, 66] on input "calhfan" at bounding box center [51, 63] width 86 height 19
type input "calhfang"
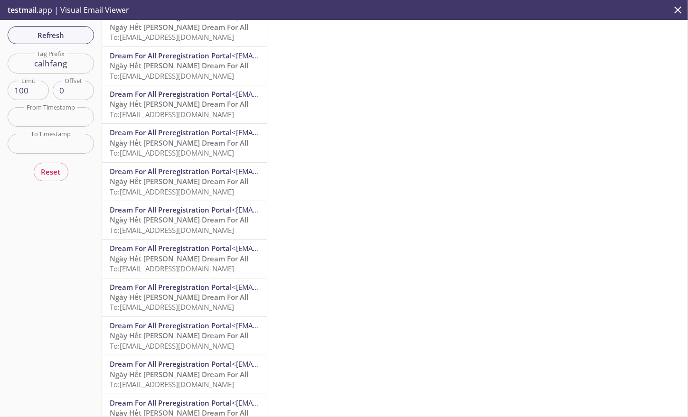
scroll to position [570, 0]
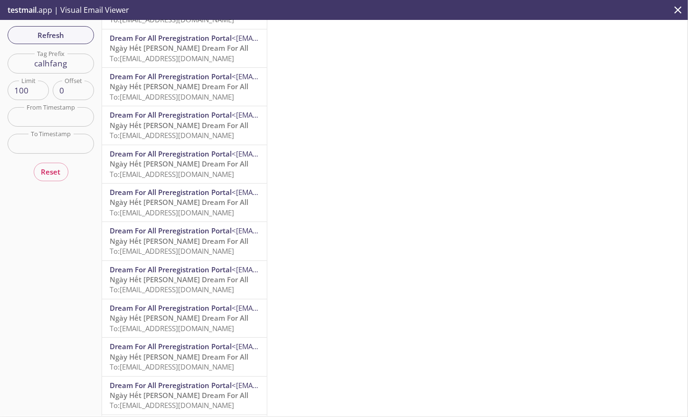
click at [220, 167] on span "Ngày Hết [PERSON_NAME] Dream For All" at bounding box center [179, 163] width 139 height 9
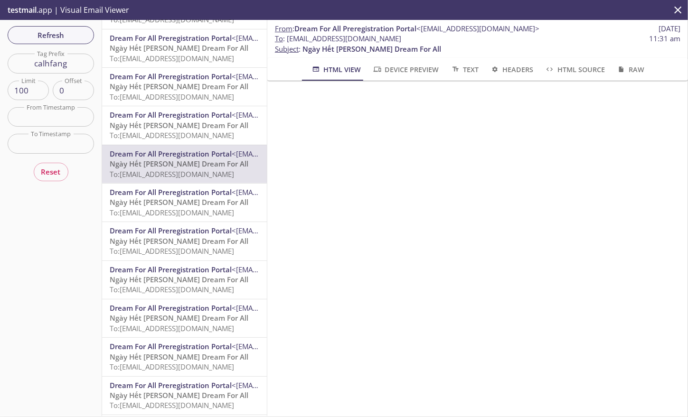
click at [207, 274] on span "Dream For All Preregistration Portal" at bounding box center [171, 269] width 122 height 9
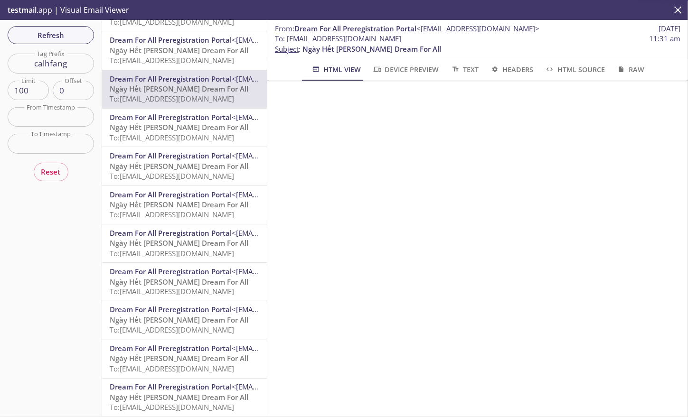
scroll to position [807, 0]
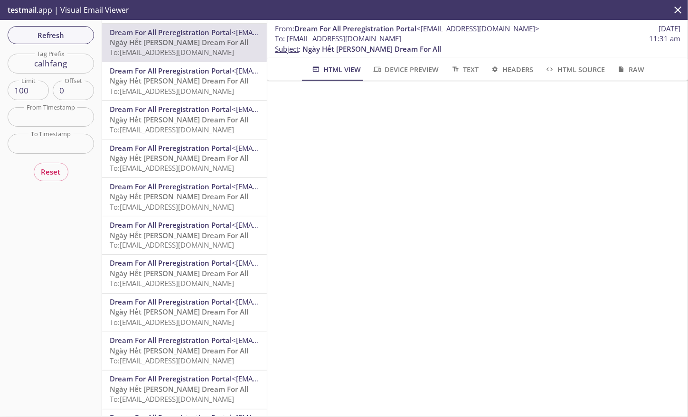
click at [158, 310] on span "Ngày Hết [PERSON_NAME] Dream For All" at bounding box center [179, 312] width 139 height 9
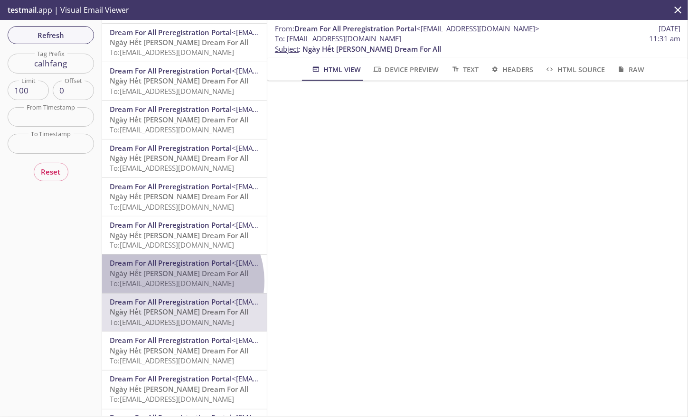
click at [177, 282] on span "To: [EMAIL_ADDRESS][DOMAIN_NAME]" at bounding box center [172, 283] width 124 height 9
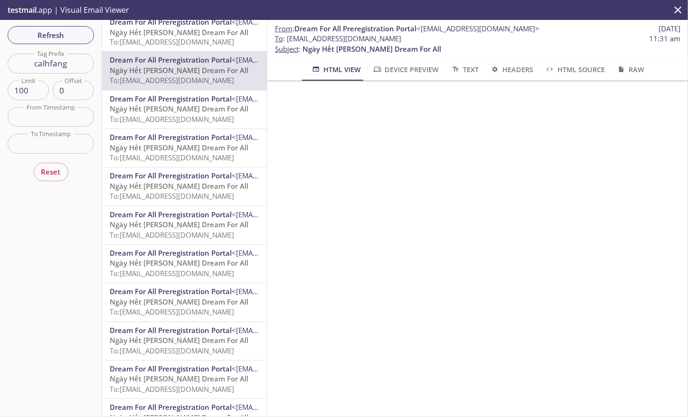
scroll to position [1045, 0]
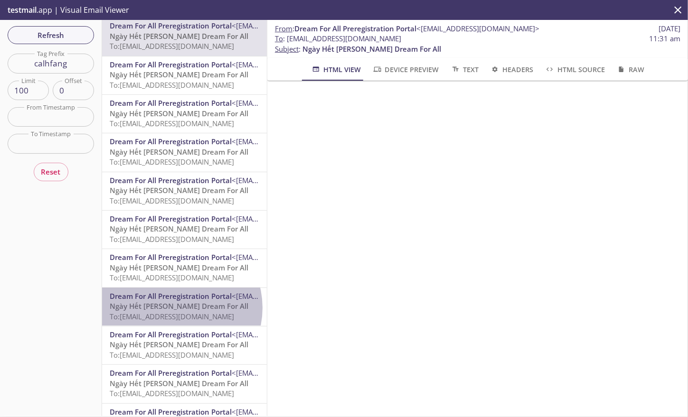
click at [176, 309] on span "Ngày Hết [PERSON_NAME] Dream For All" at bounding box center [179, 306] width 139 height 9
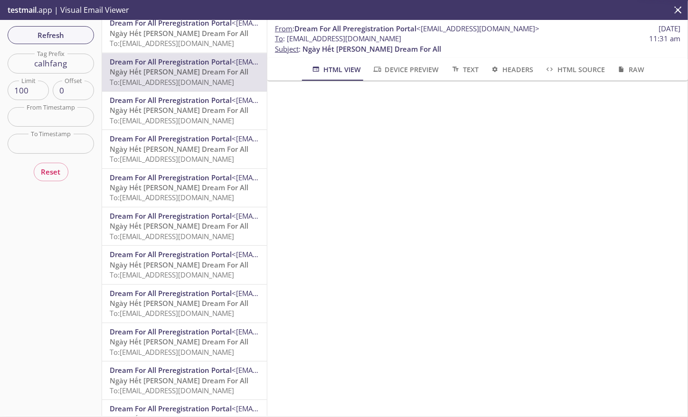
scroll to position [1282, 0]
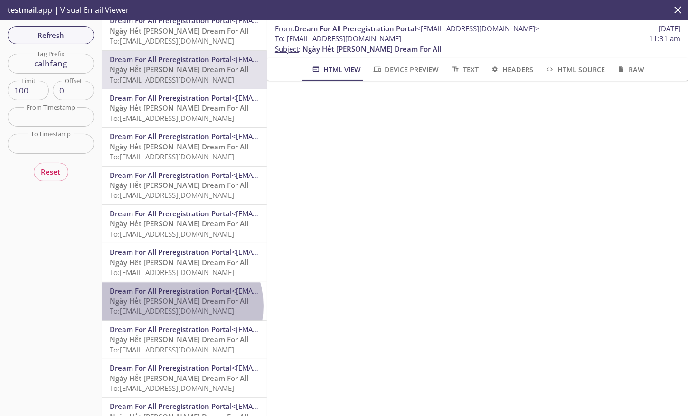
click at [177, 307] on span "To: [EMAIL_ADDRESS][DOMAIN_NAME]" at bounding box center [172, 310] width 124 height 9
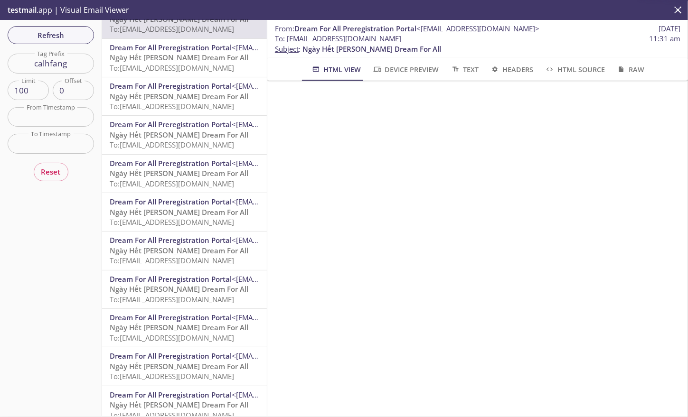
scroll to position [1567, 0]
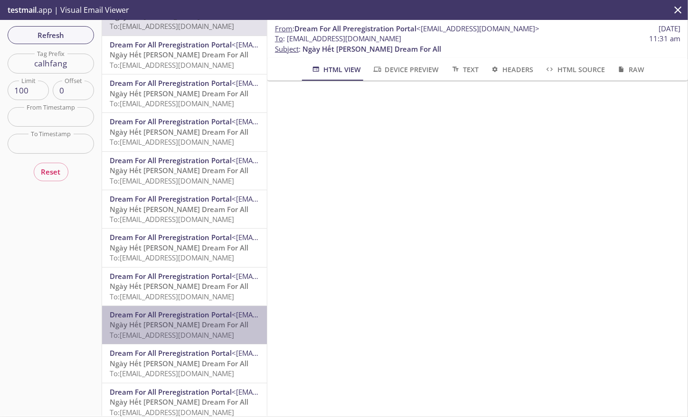
click at [187, 307] on div "Dream For All Preregistration Portal <[EMAIL_ADDRESS][DOMAIN_NAME]> Ngày Hết [P…" at bounding box center [184, 325] width 165 height 38
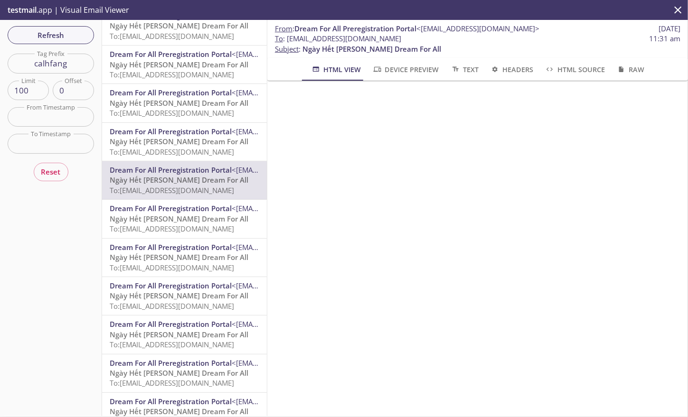
scroll to position [1804, 0]
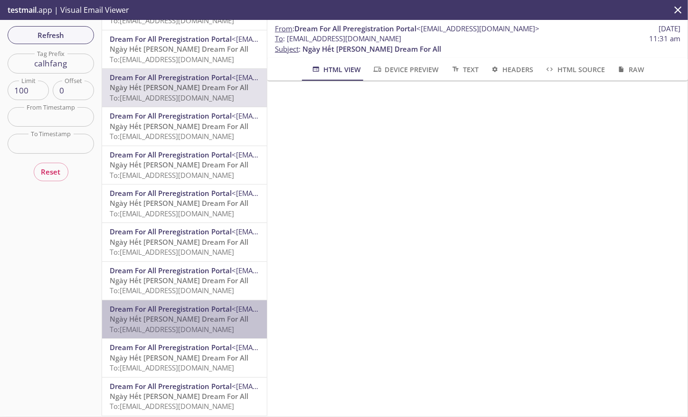
click at [199, 332] on span "To: [EMAIL_ADDRESS][DOMAIN_NAME]" at bounding box center [172, 329] width 124 height 9
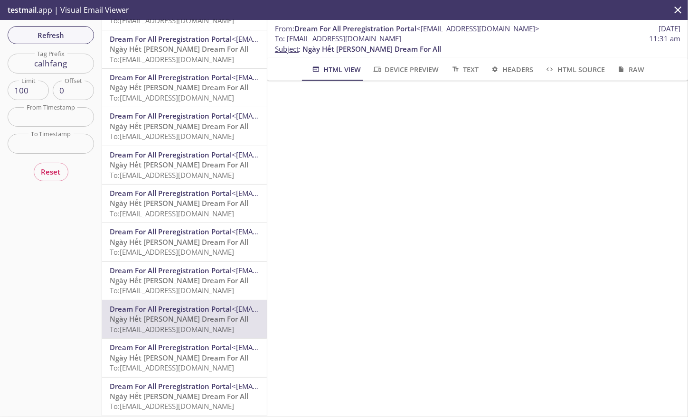
click at [198, 332] on span "To: [EMAIL_ADDRESS][DOMAIN_NAME]" at bounding box center [172, 329] width 124 height 9
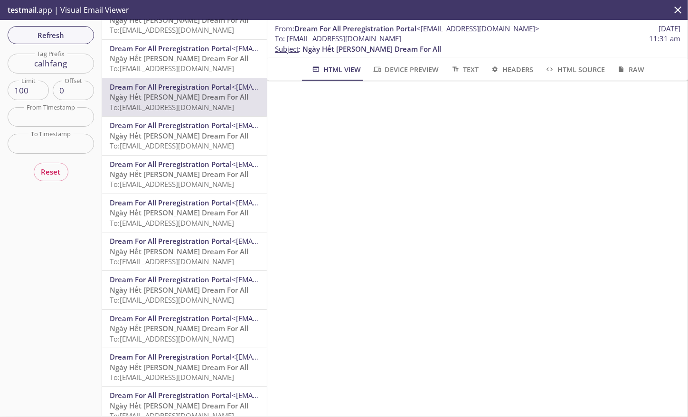
scroll to position [2089, 0]
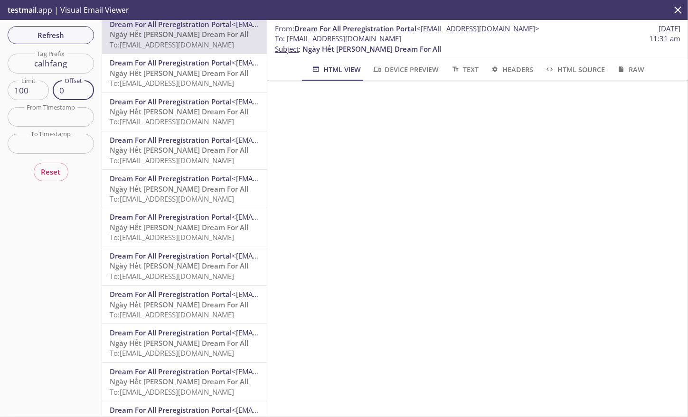
click at [70, 89] on input "0" at bounding box center [73, 90] width 41 height 19
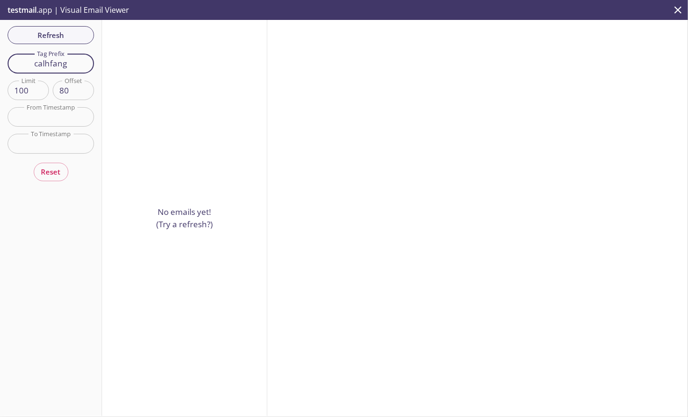
click at [72, 66] on input "calhfang" at bounding box center [51, 63] width 86 height 19
click at [74, 93] on input "80" at bounding box center [73, 90] width 41 height 19
type input "8"
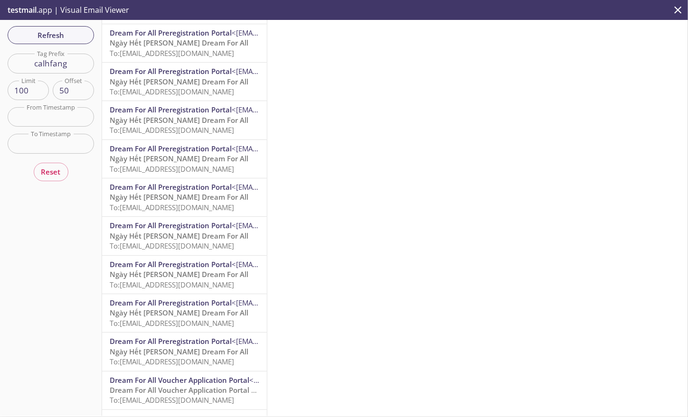
scroll to position [478, 0]
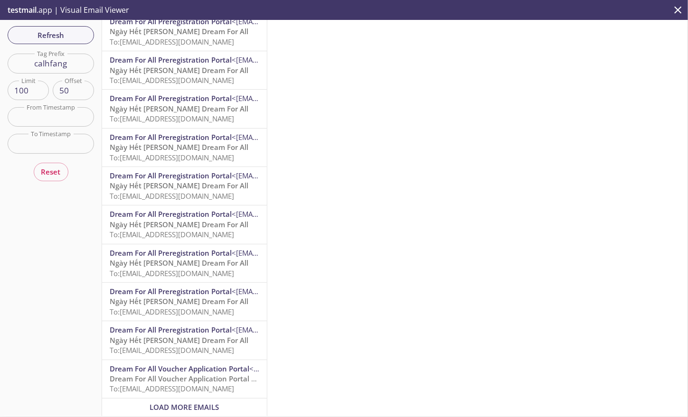
click at [65, 90] on input "50" at bounding box center [73, 90] width 41 height 19
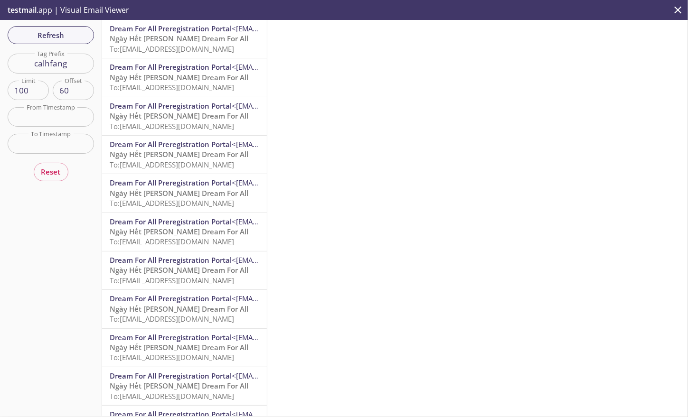
click at [65, 94] on input "60" at bounding box center [73, 90] width 41 height 19
type input "70"
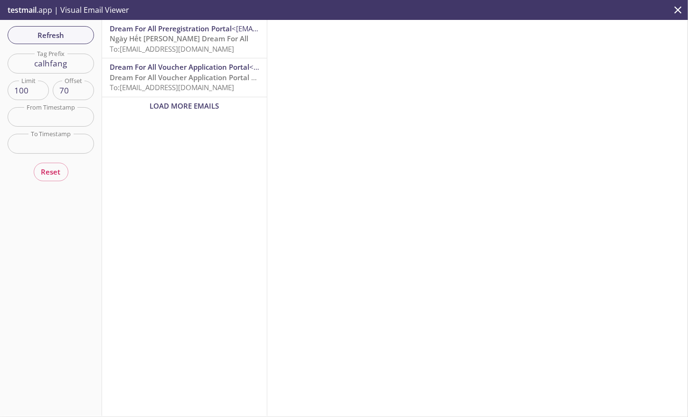
click at [183, 81] on span "Dream For All Voucher Application Portal account creation" at bounding box center [209, 77] width 199 height 9
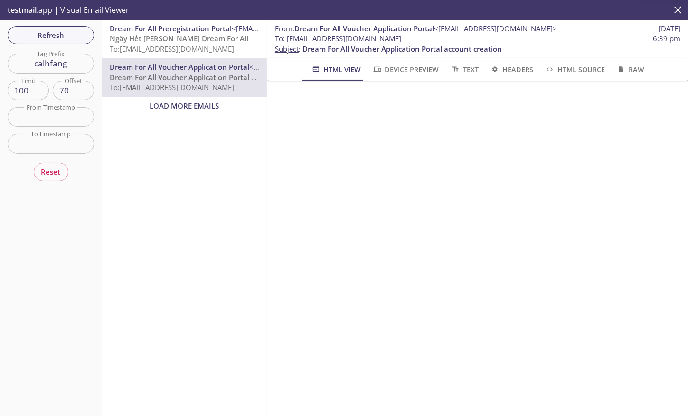
click at [191, 38] on span "Ngày Hết [PERSON_NAME] Dream For All" at bounding box center [179, 38] width 139 height 9
